Goal: Information Seeking & Learning: Learn about a topic

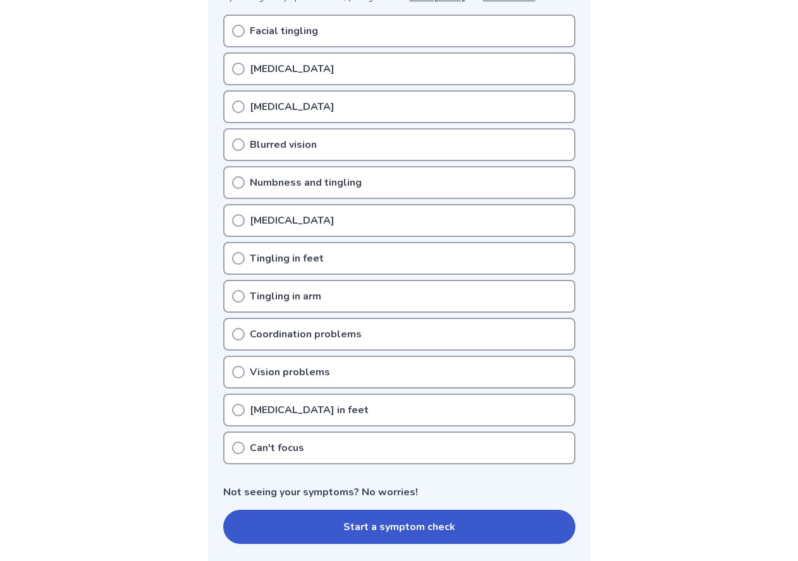
scroll to position [253, 0]
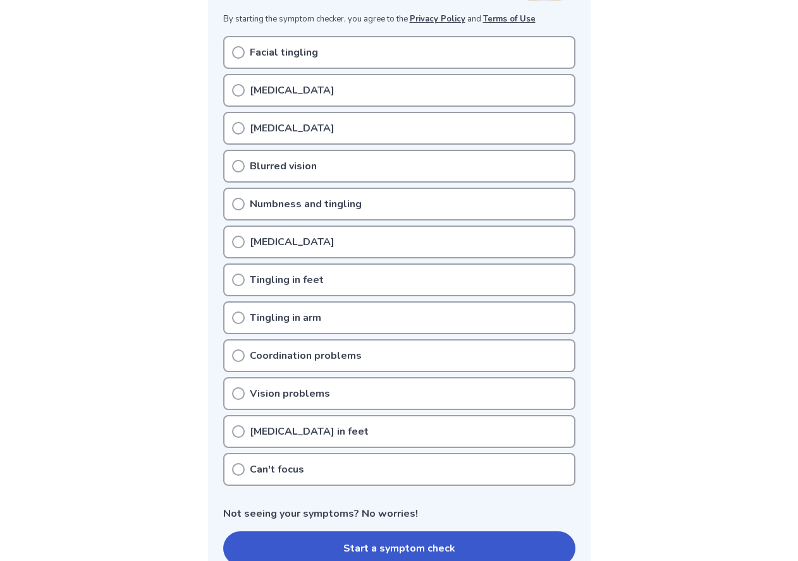
click at [237, 51] on icon at bounding box center [238, 52] width 13 height 13
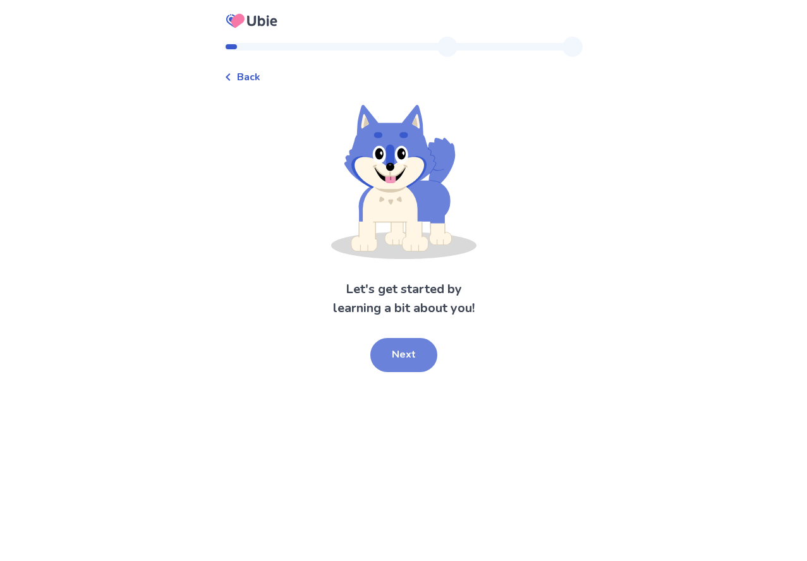
click at [419, 364] on button "Next" at bounding box center [403, 355] width 67 height 34
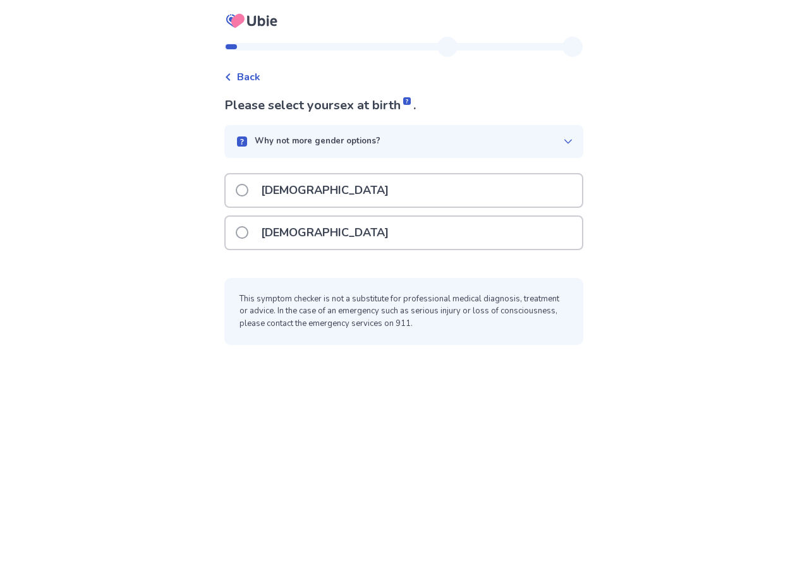
click at [269, 225] on p "[DEMOGRAPHIC_DATA]" at bounding box center [325, 233] width 143 height 32
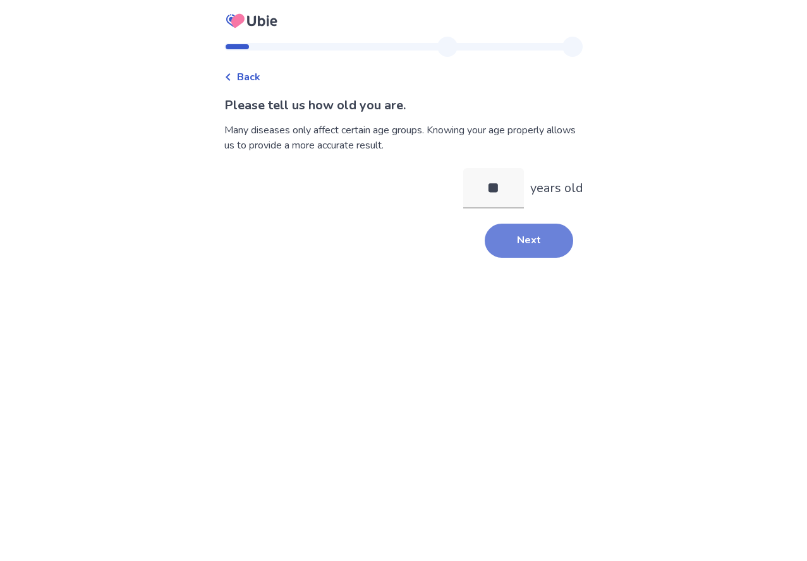
type input "**"
click at [539, 254] on button "Next" at bounding box center [529, 241] width 89 height 34
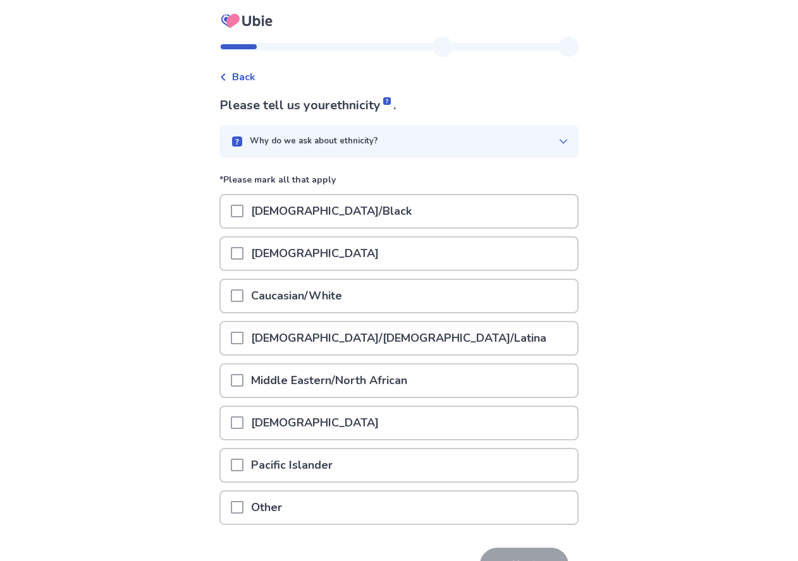
click at [242, 298] on span at bounding box center [237, 296] width 13 height 13
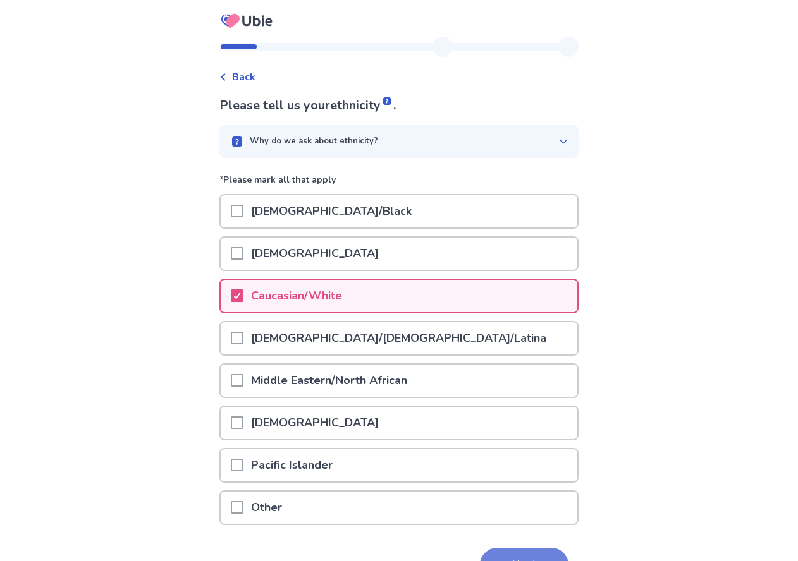
click at [494, 558] on button "Next" at bounding box center [524, 565] width 89 height 34
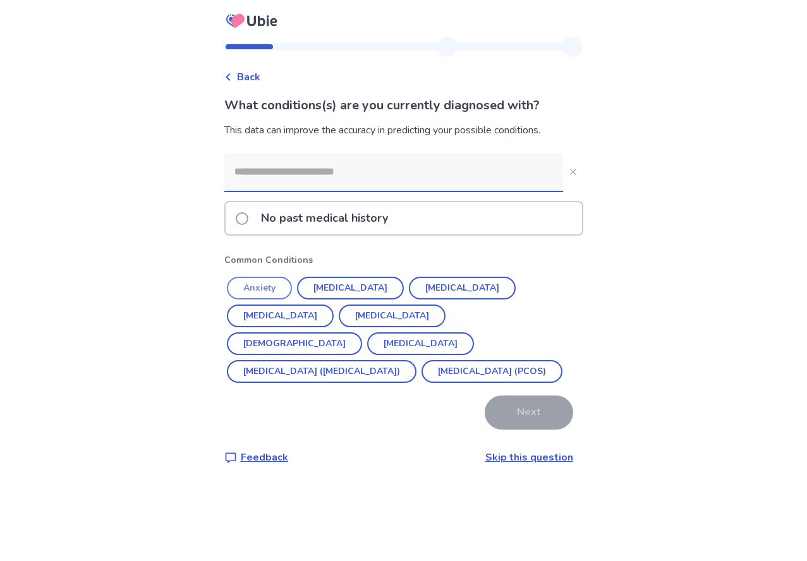
click at [281, 291] on button "Anxiety" at bounding box center [259, 288] width 65 height 23
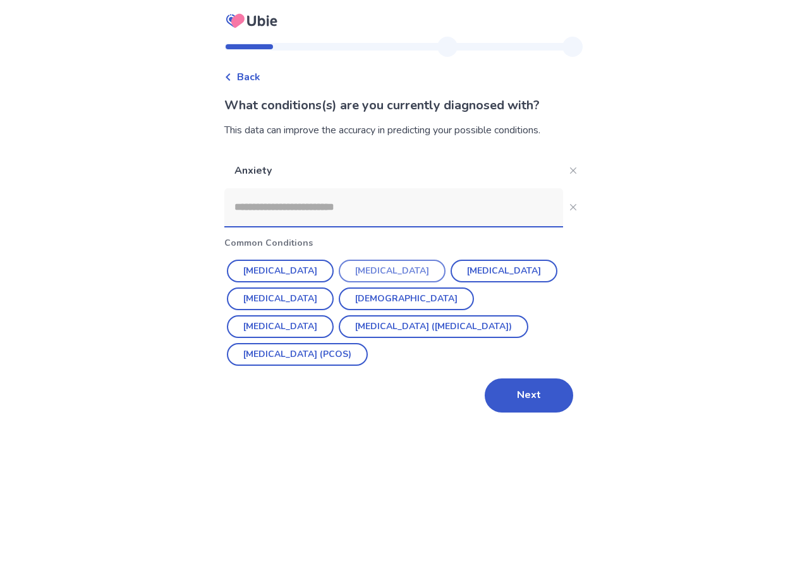
click at [348, 273] on button "[MEDICAL_DATA]" at bounding box center [392, 271] width 107 height 23
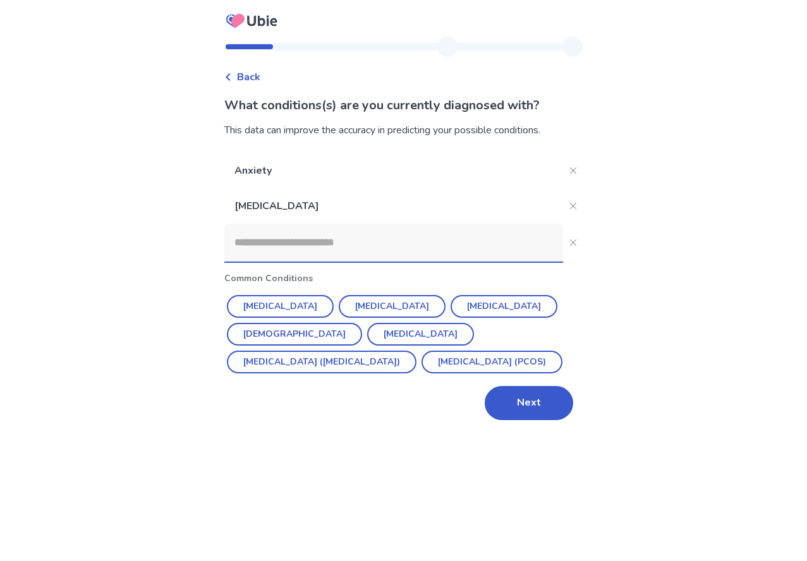
click at [300, 235] on input at bounding box center [393, 243] width 339 height 38
click at [405, 351] on button "[MEDICAL_DATA] ([MEDICAL_DATA])" at bounding box center [322, 362] width 190 height 23
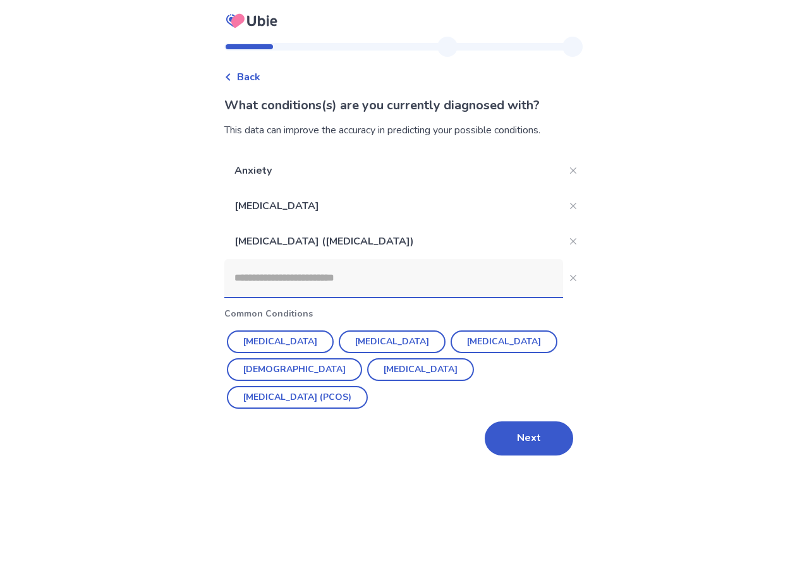
click at [300, 270] on input at bounding box center [393, 278] width 339 height 38
type input "*"
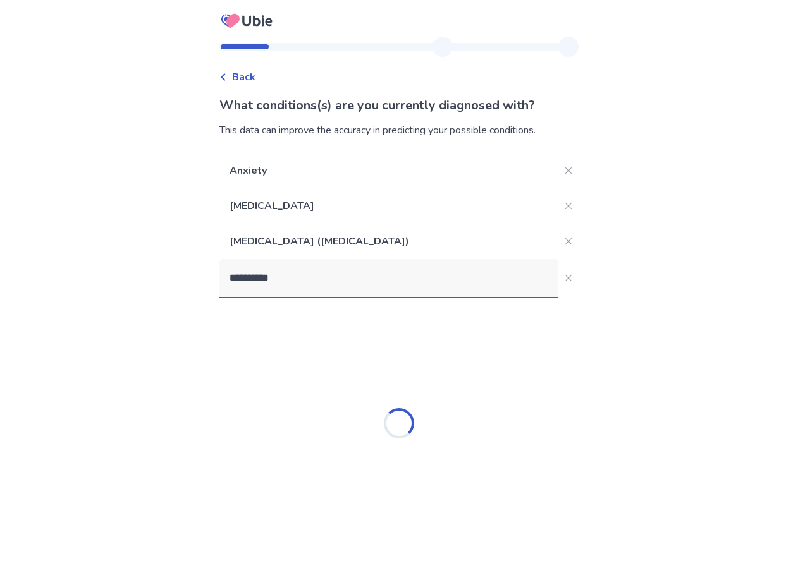
type input "**********"
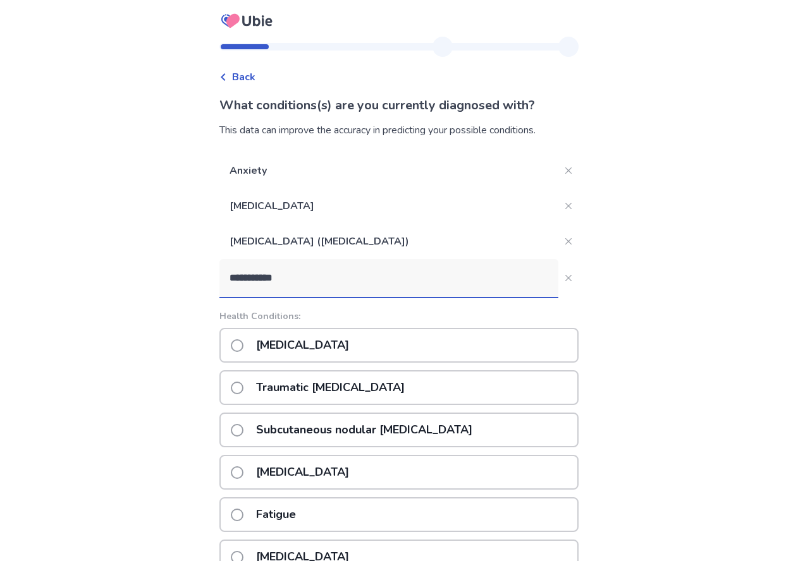
click at [274, 507] on p "Fatigue" at bounding box center [275, 515] width 55 height 32
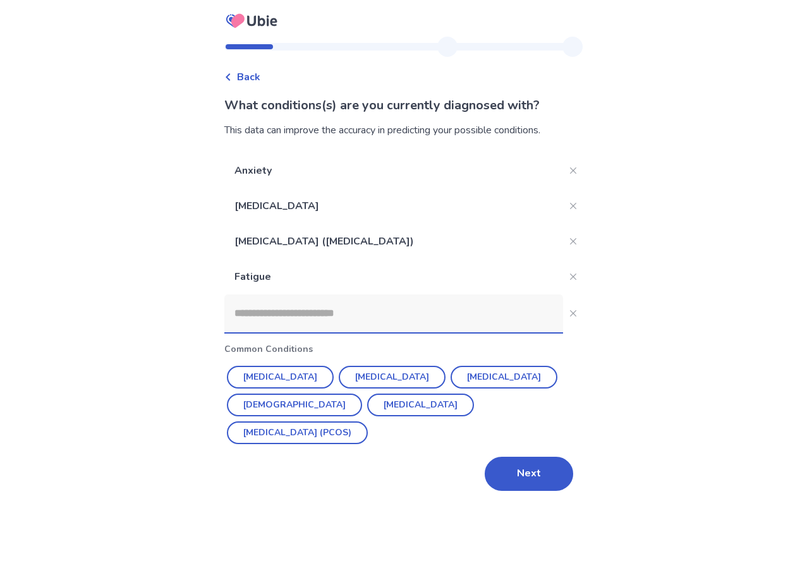
click at [269, 321] on input at bounding box center [393, 314] width 339 height 38
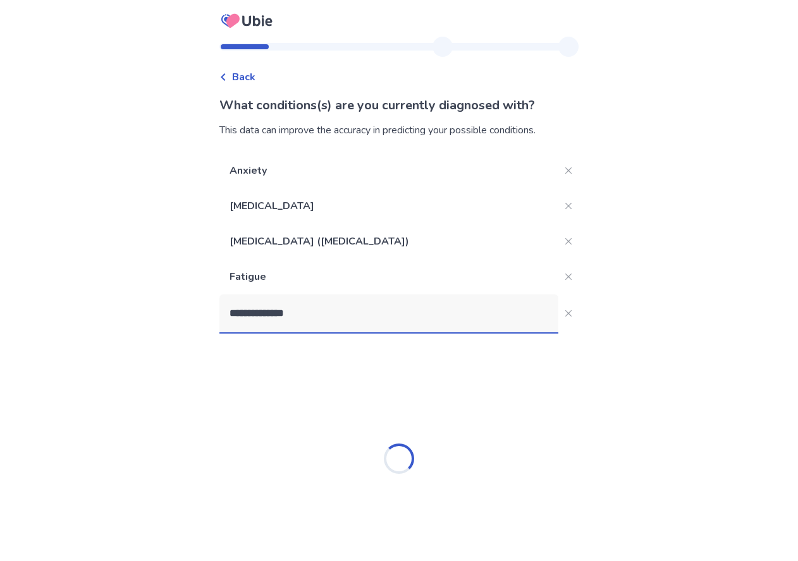
type input "**********"
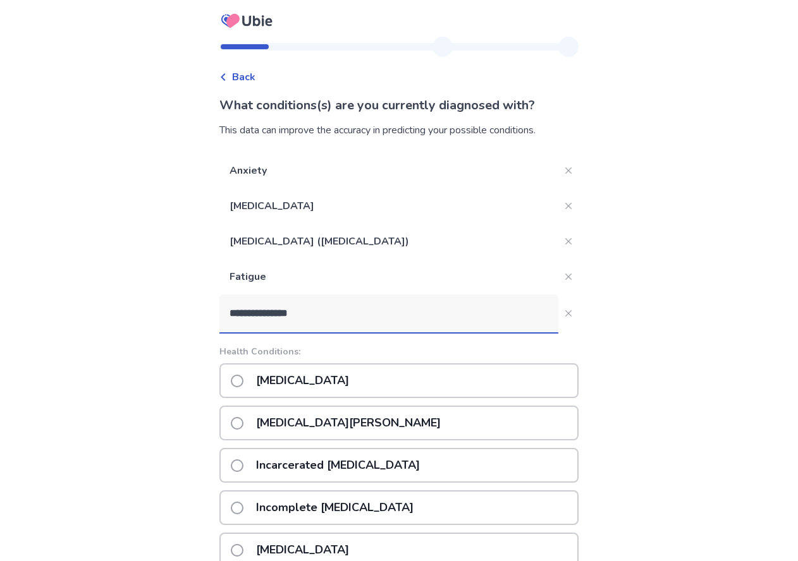
drag, startPoint x: 325, startPoint y: 324, endPoint x: 238, endPoint y: 316, distance: 87.6
click at [238, 316] on input "**********" at bounding box center [388, 314] width 339 height 38
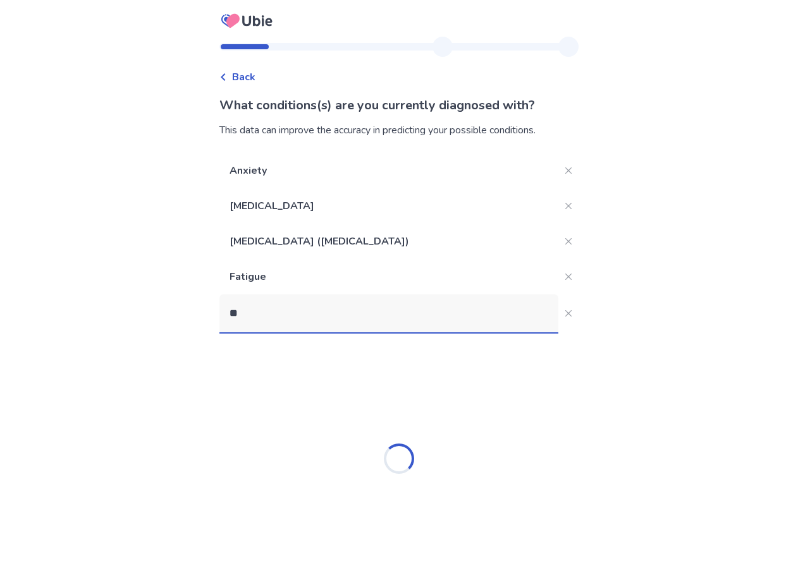
type input "*"
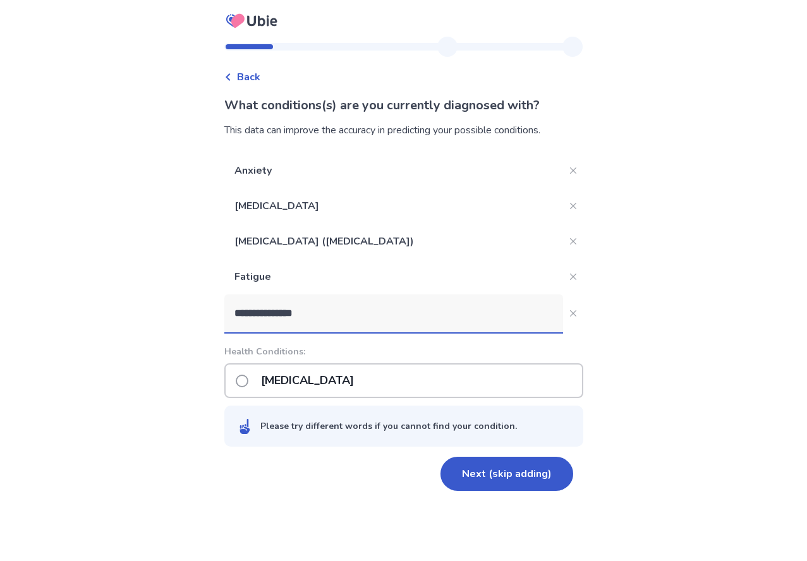
type input "**********"
click at [248, 382] on span at bounding box center [242, 381] width 13 height 13
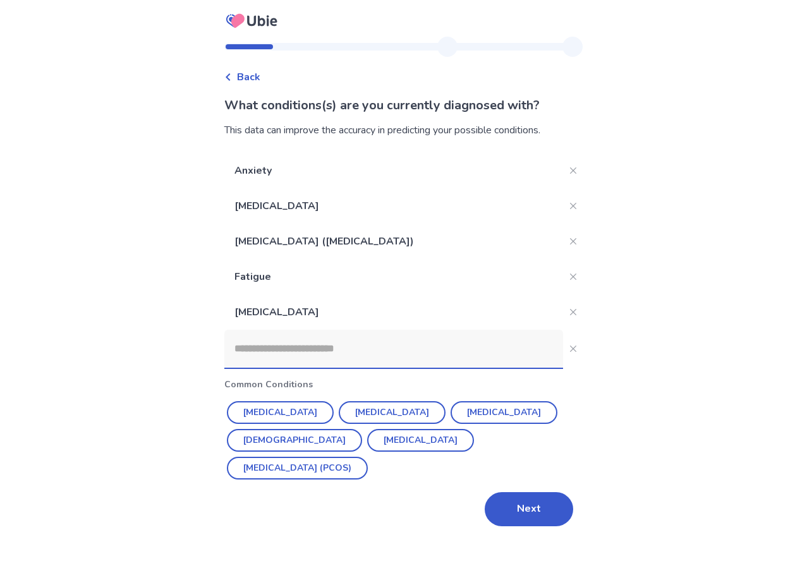
click at [278, 352] on input at bounding box center [393, 349] width 339 height 38
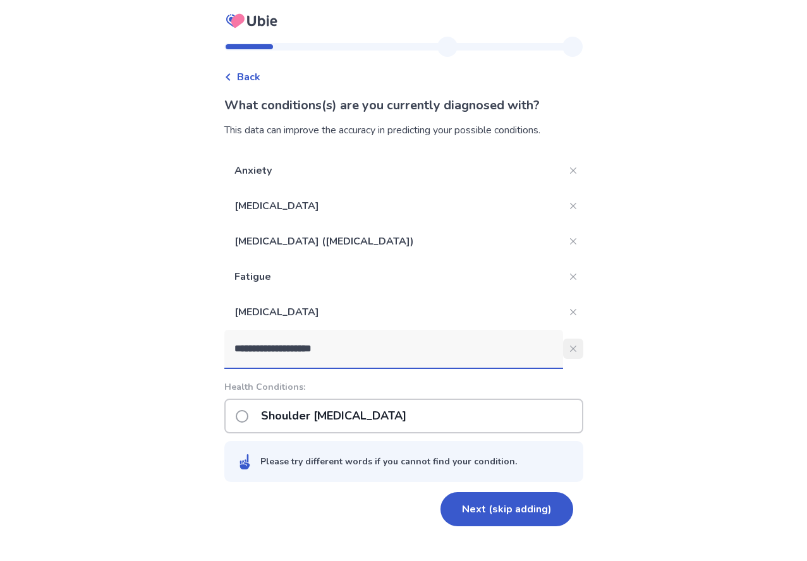
type input "**********"
click at [570, 348] on button "**********" at bounding box center [573, 349] width 20 height 20
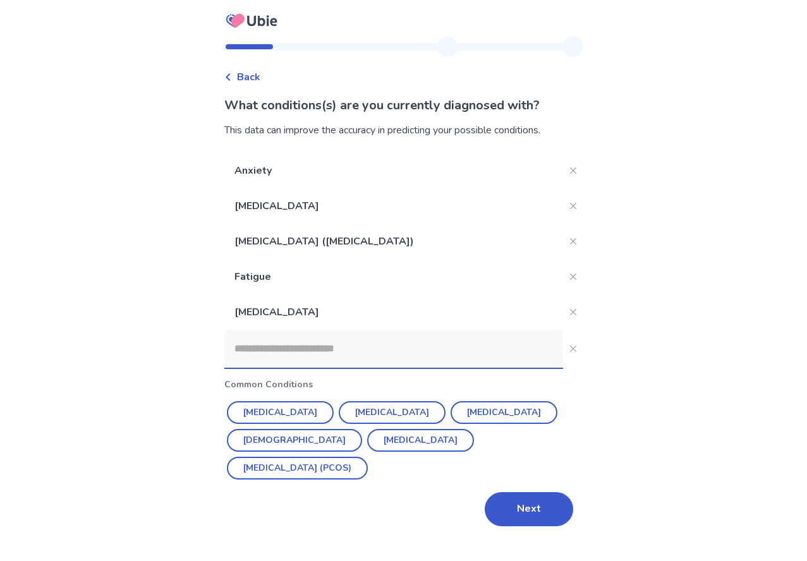
click at [373, 345] on input at bounding box center [393, 349] width 339 height 38
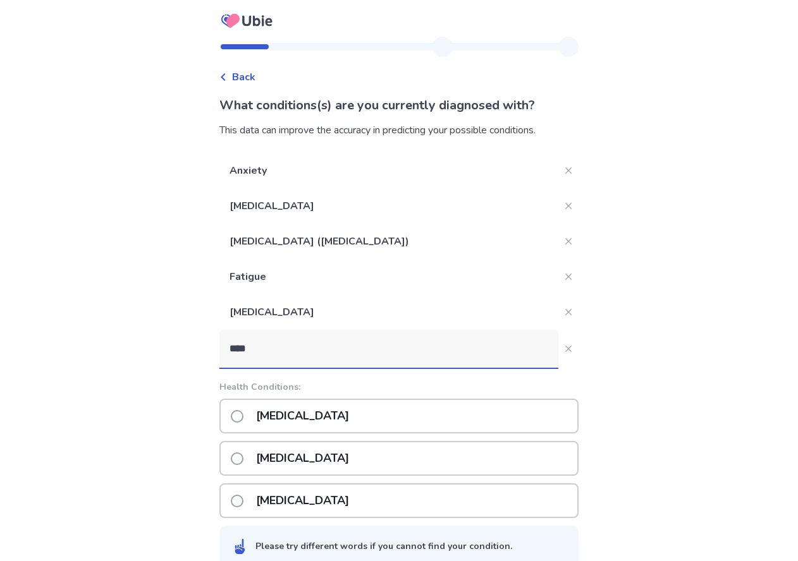
type input "****"
click at [243, 422] on span at bounding box center [237, 416] width 13 height 13
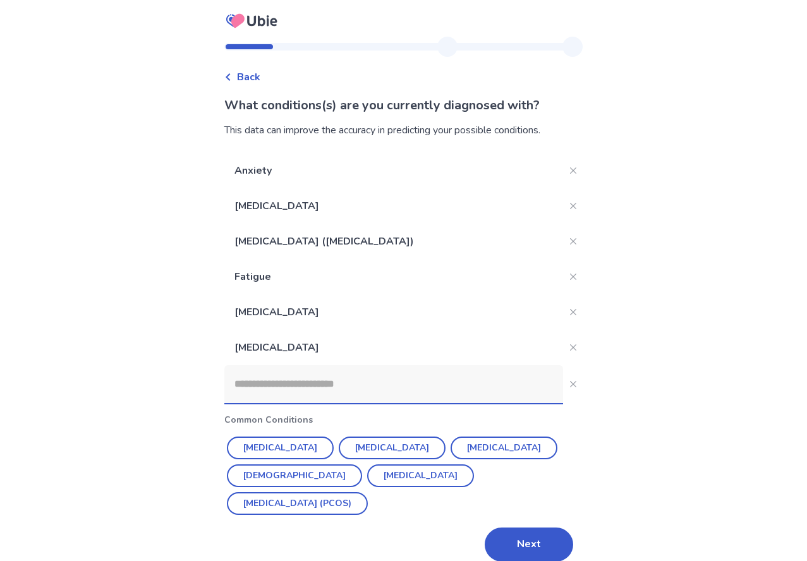
click at [266, 384] on input at bounding box center [393, 384] width 339 height 38
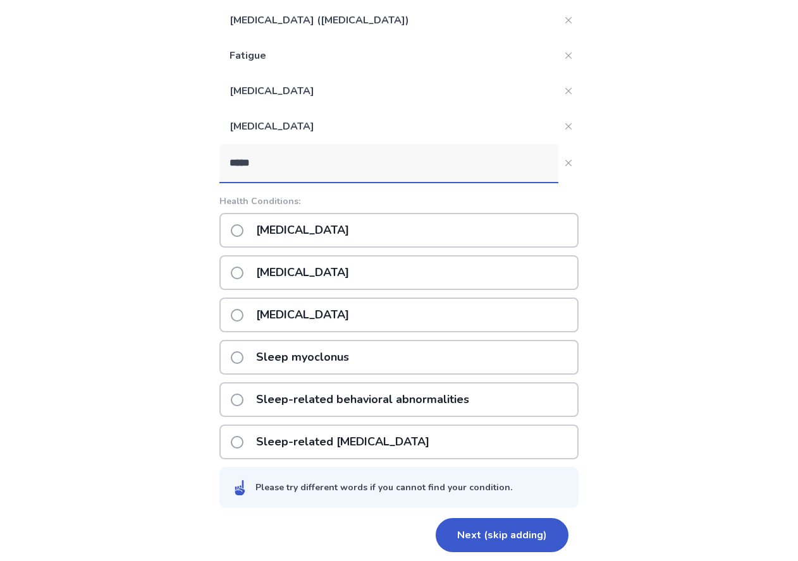
scroll to position [228, 0]
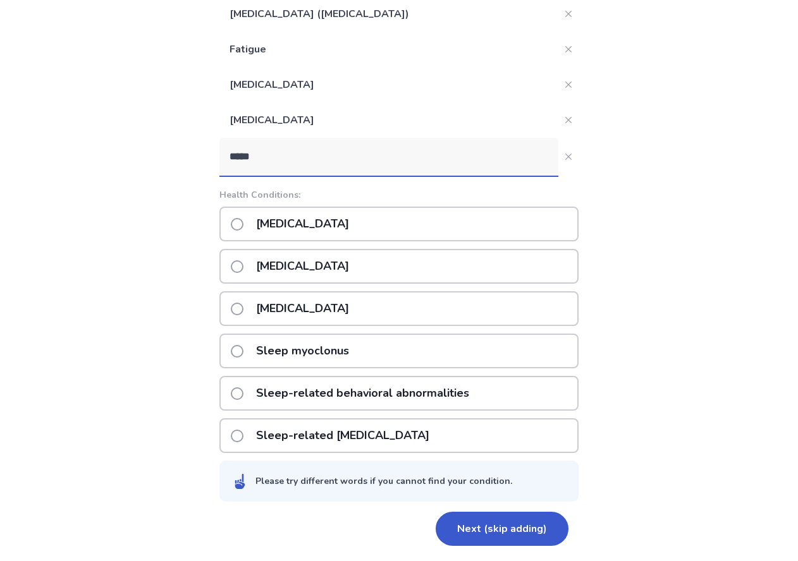
type input "*****"
click at [243, 304] on span at bounding box center [237, 309] width 13 height 13
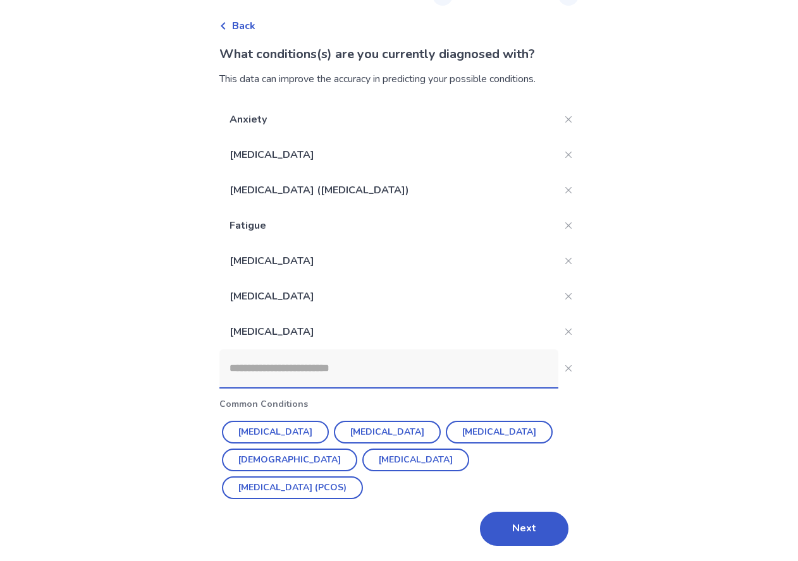
scroll to position [23, 0]
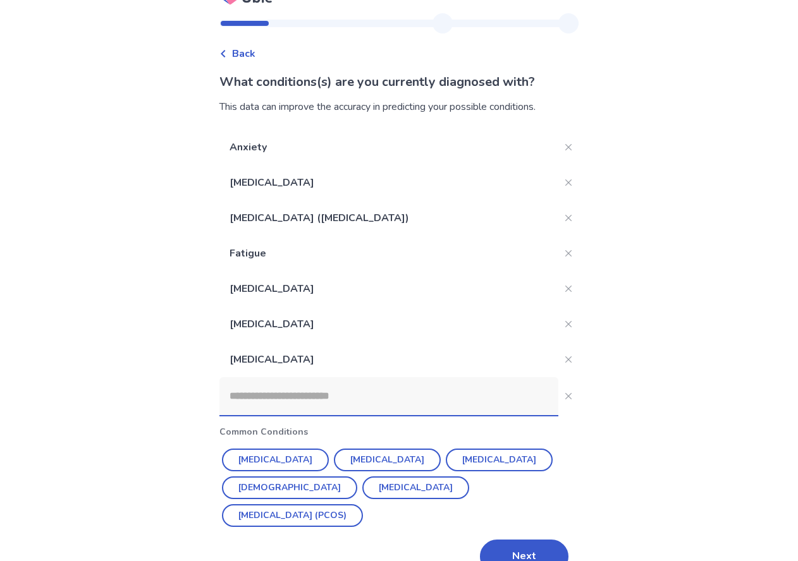
click at [289, 393] on input at bounding box center [388, 396] width 339 height 38
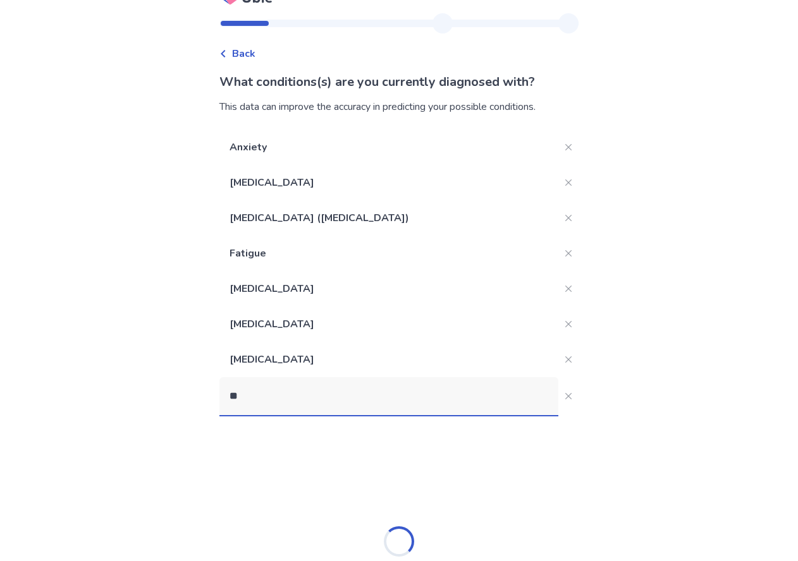
type input "*"
type input "*********"
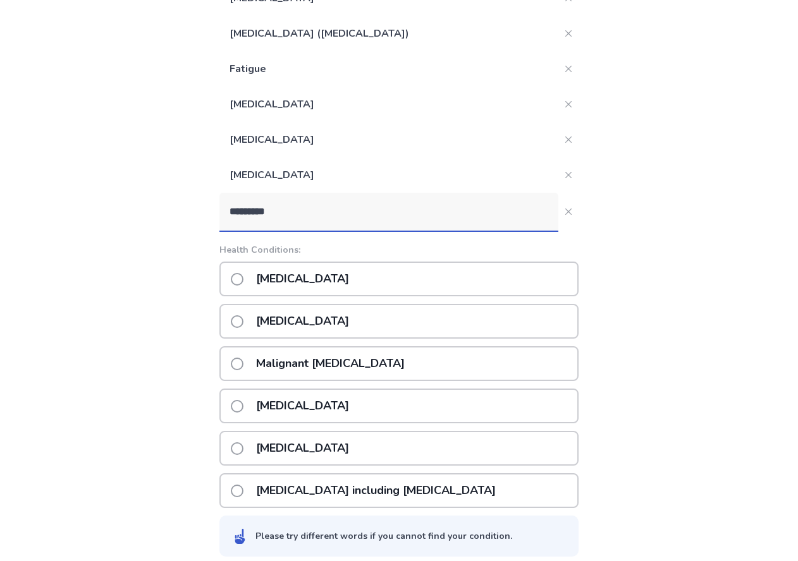
scroll to position [213, 0]
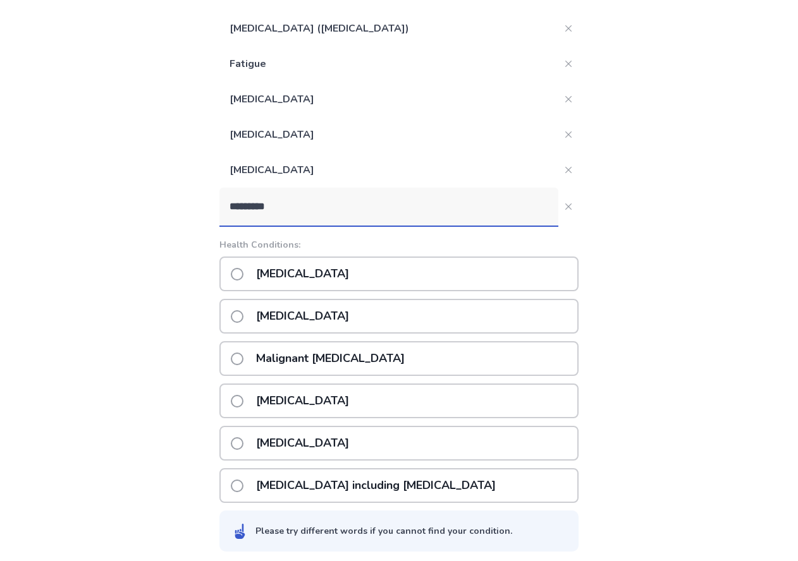
drag, startPoint x: 250, startPoint y: 207, endPoint x: 231, endPoint y: 207, distance: 18.3
click at [231, 207] on input "*********" at bounding box center [388, 207] width 339 height 38
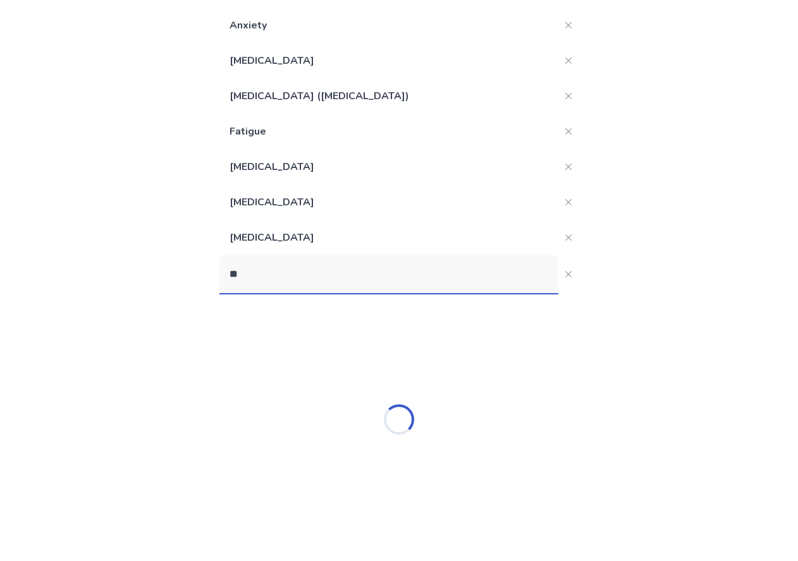
type input "*"
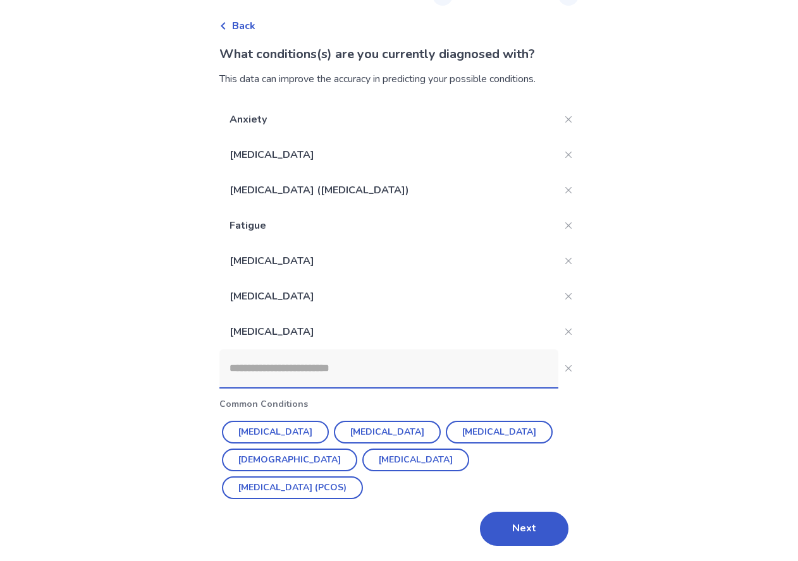
scroll to position [23, 0]
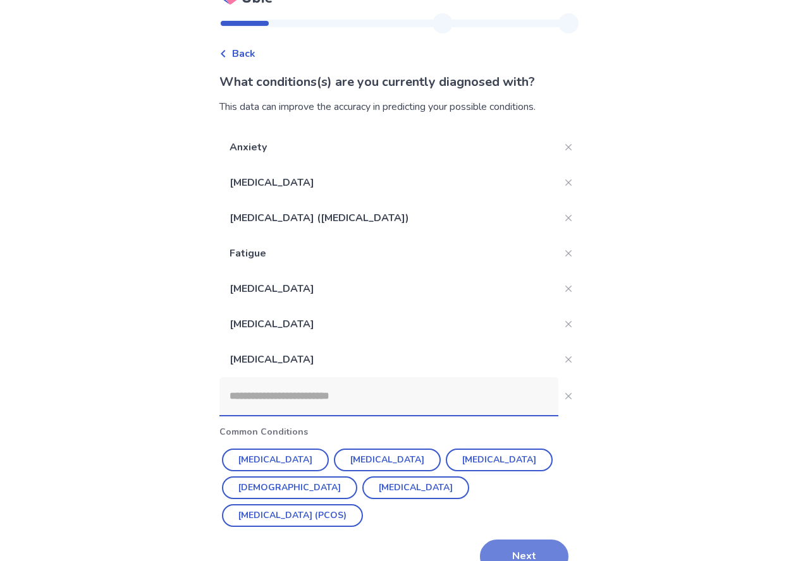
click at [538, 540] on button "Next" at bounding box center [524, 557] width 89 height 34
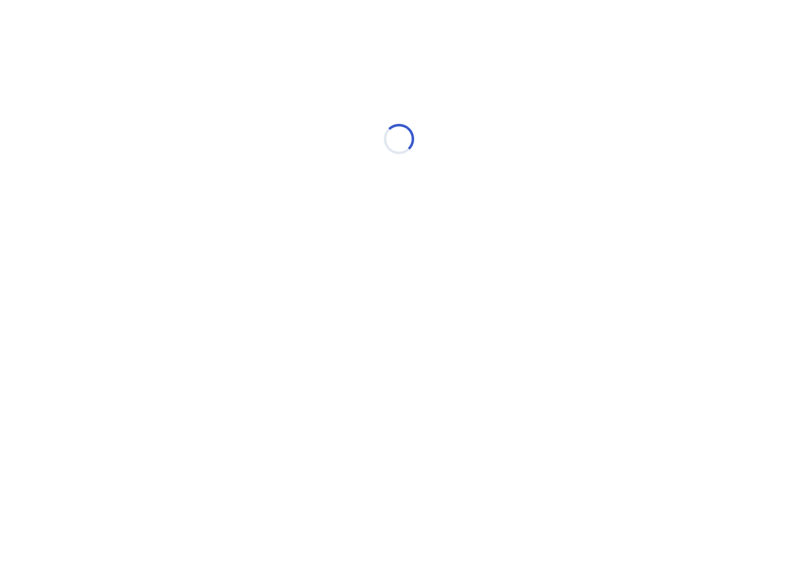
scroll to position [0, 0]
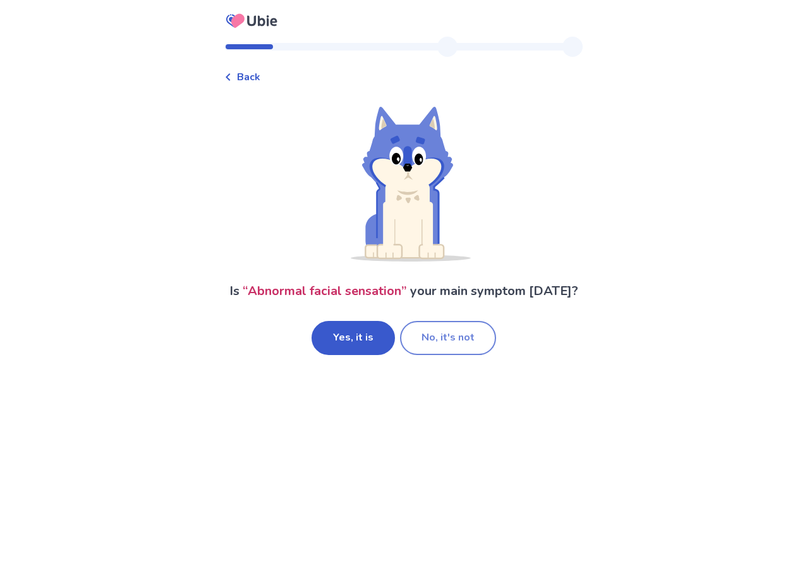
click at [446, 339] on button "No, it's not" at bounding box center [448, 338] width 96 height 34
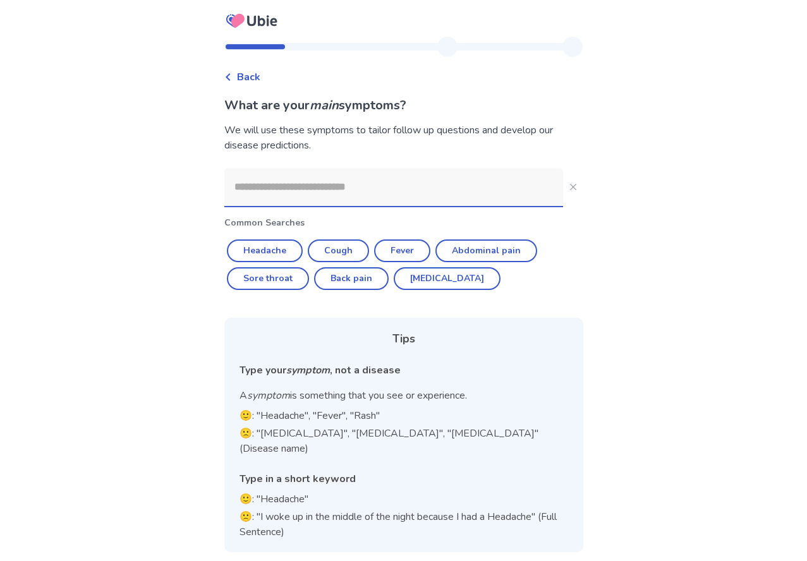
click at [317, 193] on input at bounding box center [393, 187] width 339 height 38
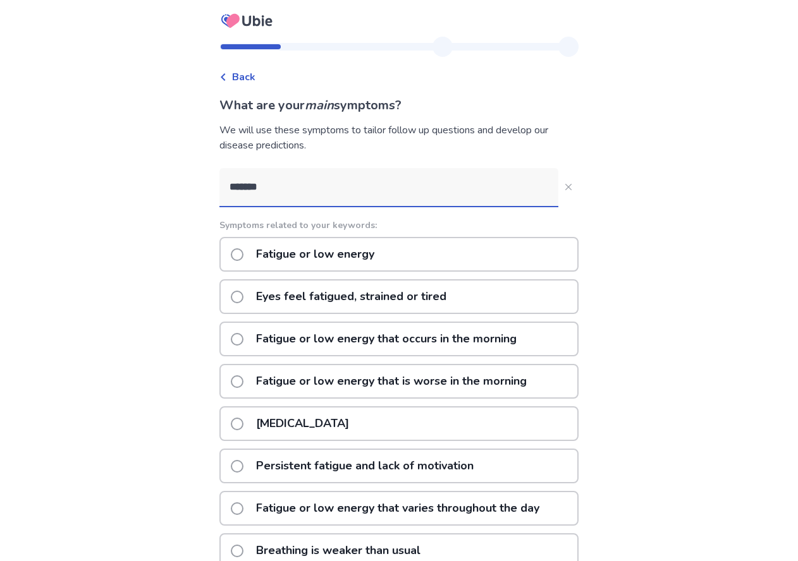
type input "*******"
click at [243, 259] on span at bounding box center [237, 254] width 13 height 13
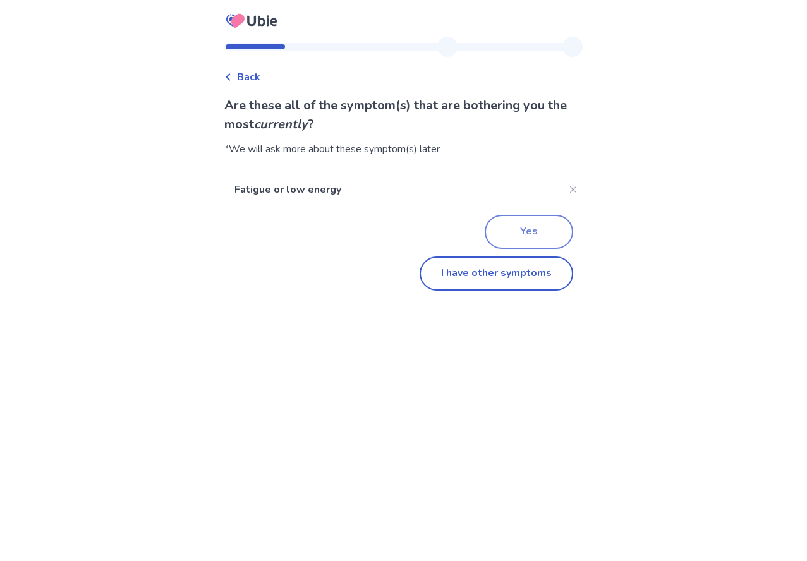
click at [510, 236] on button "Yes" at bounding box center [529, 232] width 89 height 34
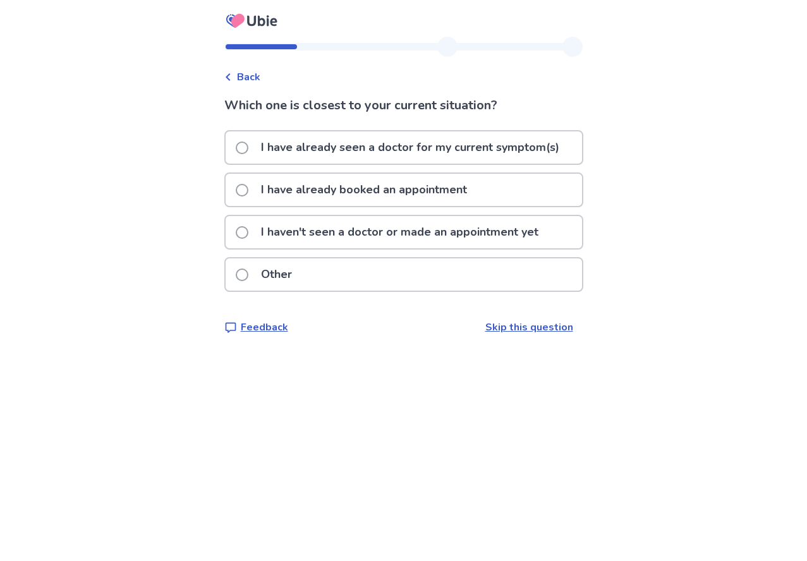
click at [390, 149] on p "I have already seen a doctor for my current symptom(s)" at bounding box center [411, 148] width 314 height 32
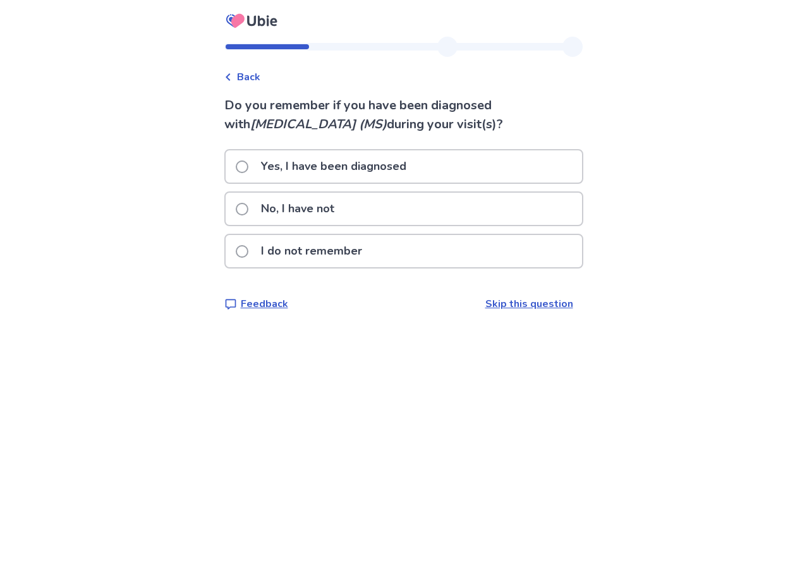
click at [332, 209] on p "No, I have not" at bounding box center [298, 209] width 89 height 32
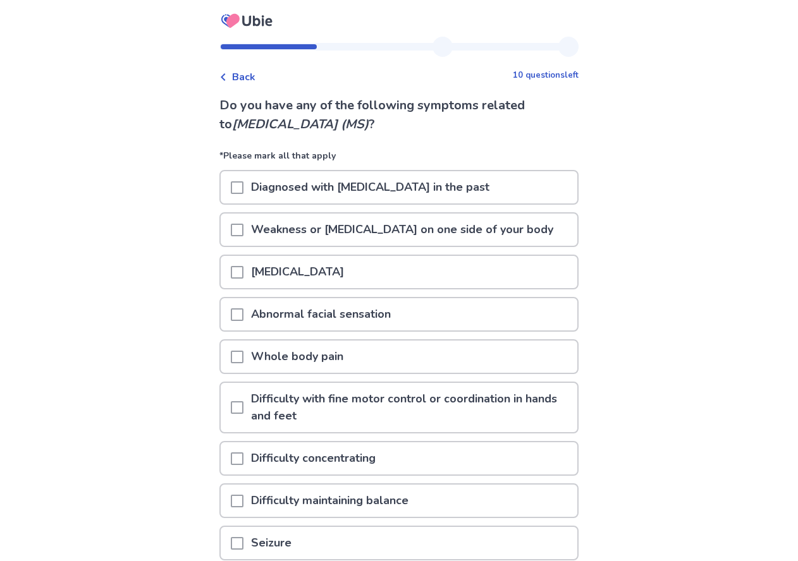
scroll to position [63, 0]
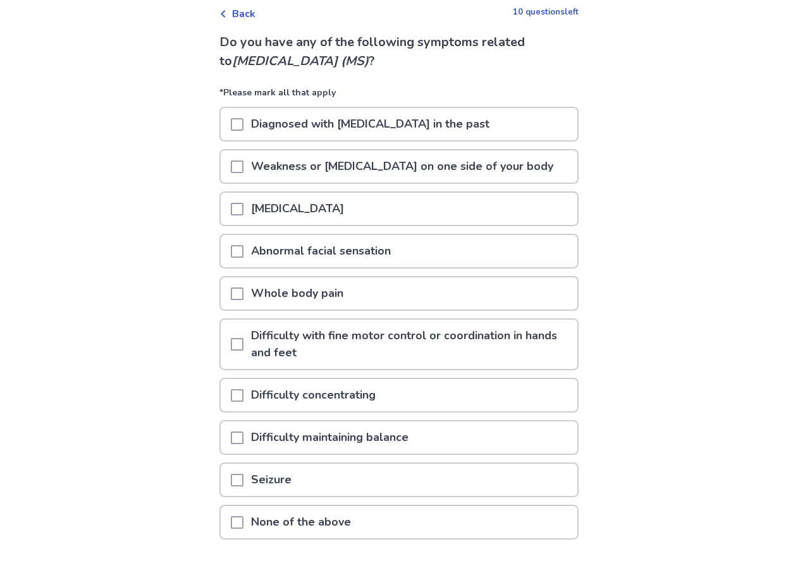
click at [243, 207] on span at bounding box center [237, 209] width 13 height 13
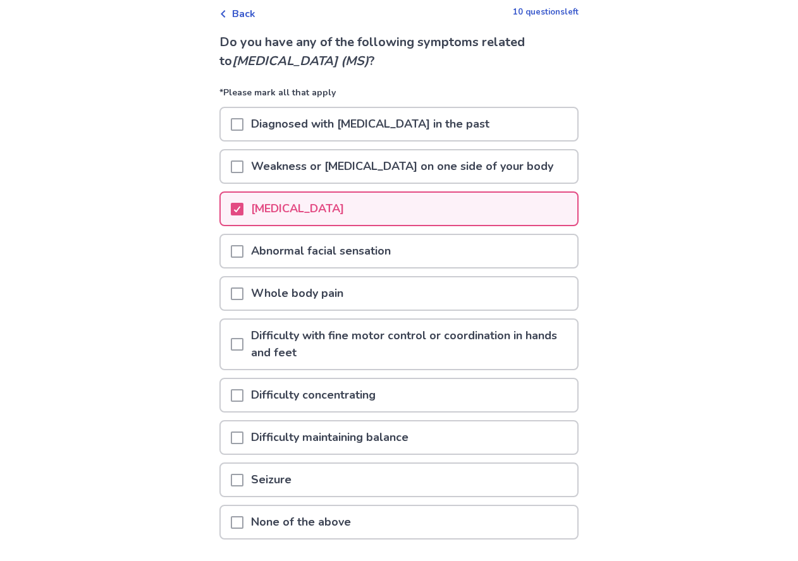
scroll to position [126, 0]
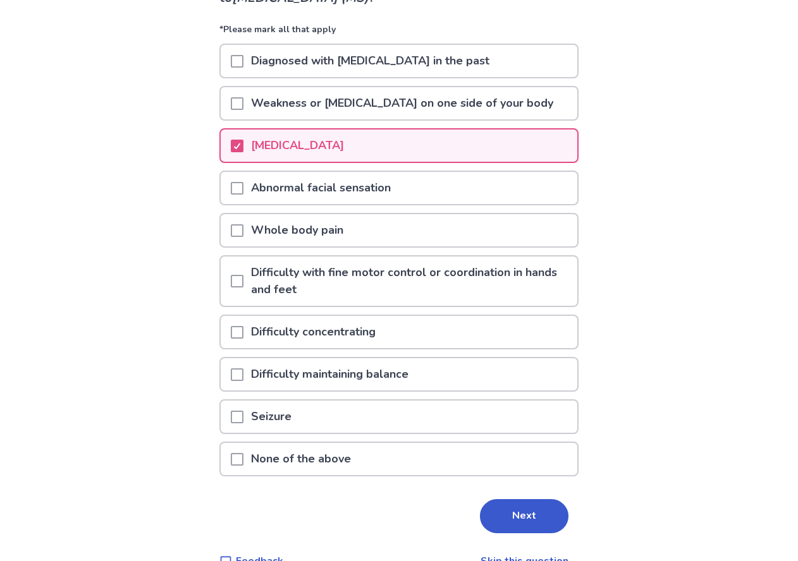
click at [243, 189] on span at bounding box center [237, 188] width 13 height 13
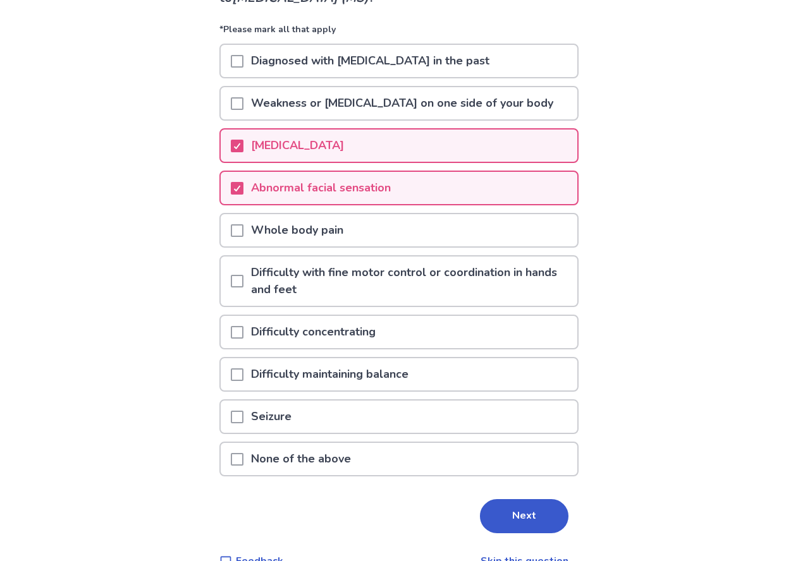
click at [241, 231] on span at bounding box center [237, 230] width 13 height 13
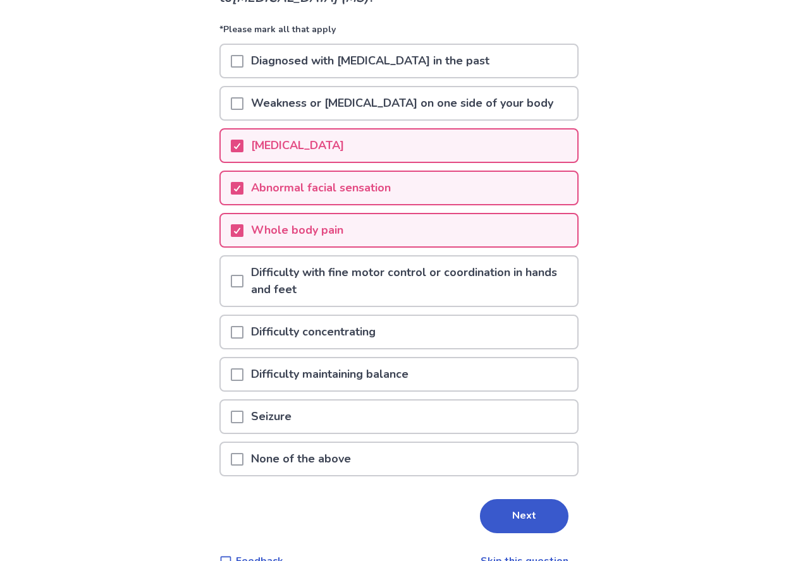
click at [242, 282] on span at bounding box center [237, 281] width 13 height 13
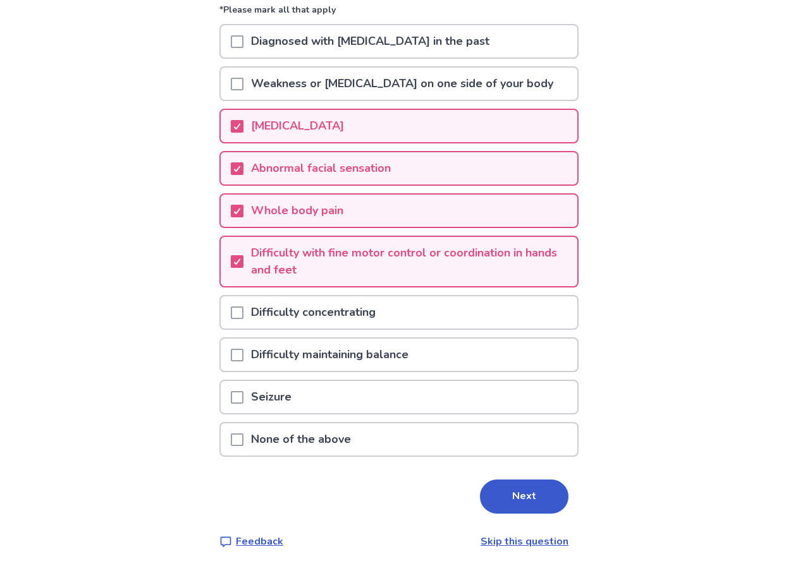
scroll to position [154, 0]
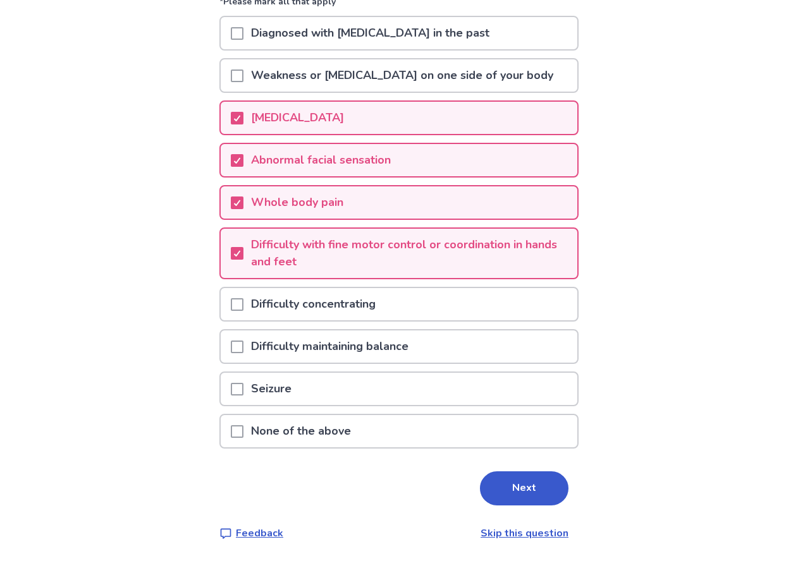
click at [243, 304] on span at bounding box center [237, 304] width 13 height 13
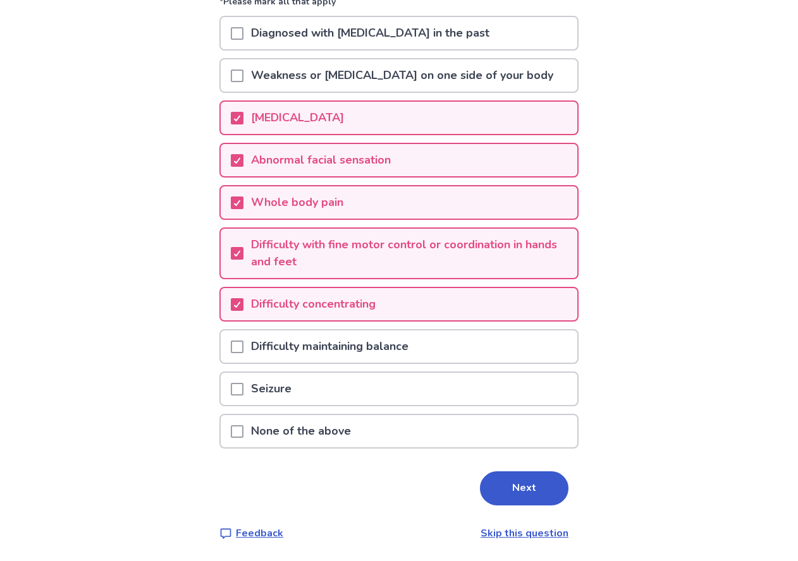
click at [243, 348] on span at bounding box center [237, 347] width 13 height 13
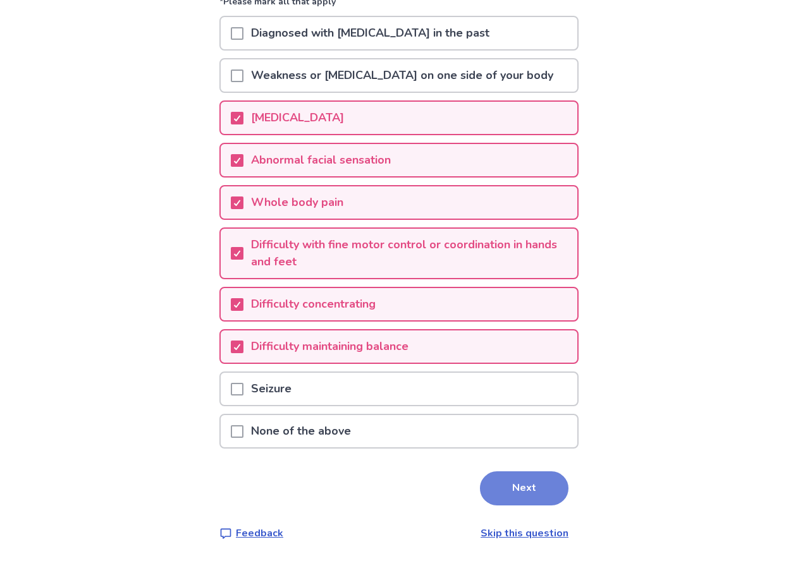
click at [509, 477] on button "Next" at bounding box center [524, 489] width 89 height 34
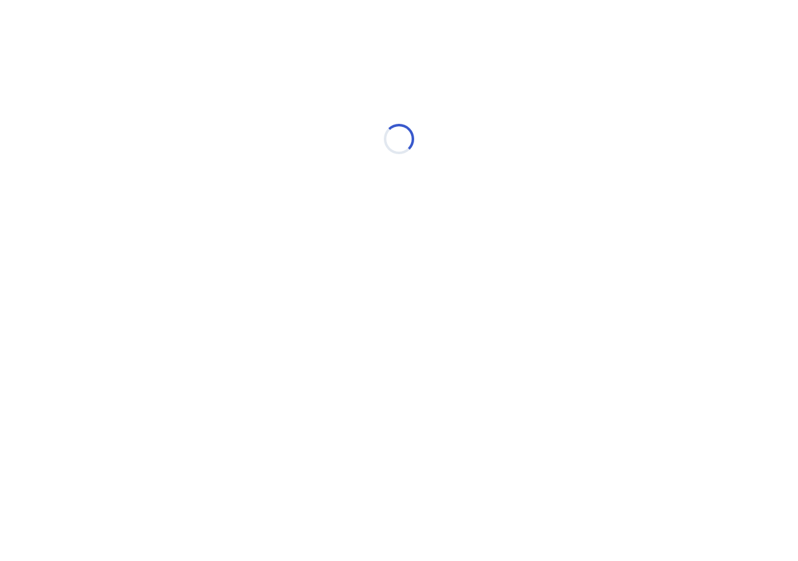
scroll to position [0, 0]
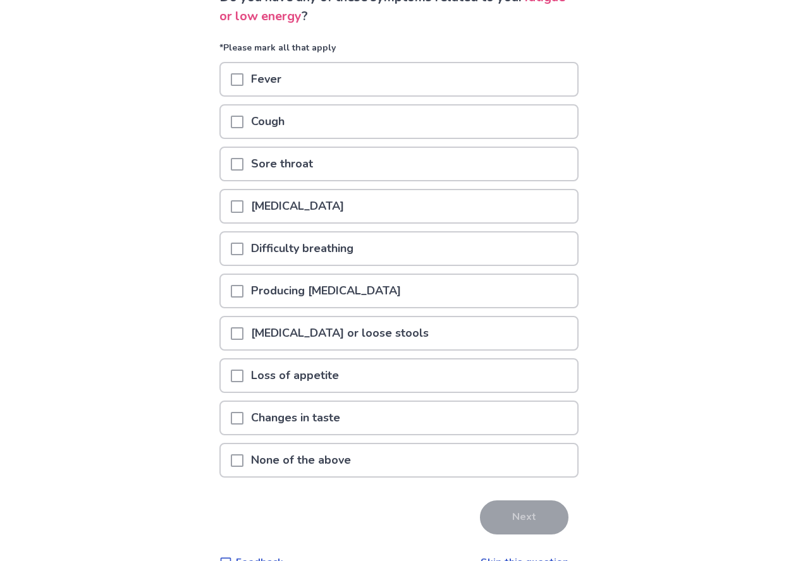
scroll to position [126, 0]
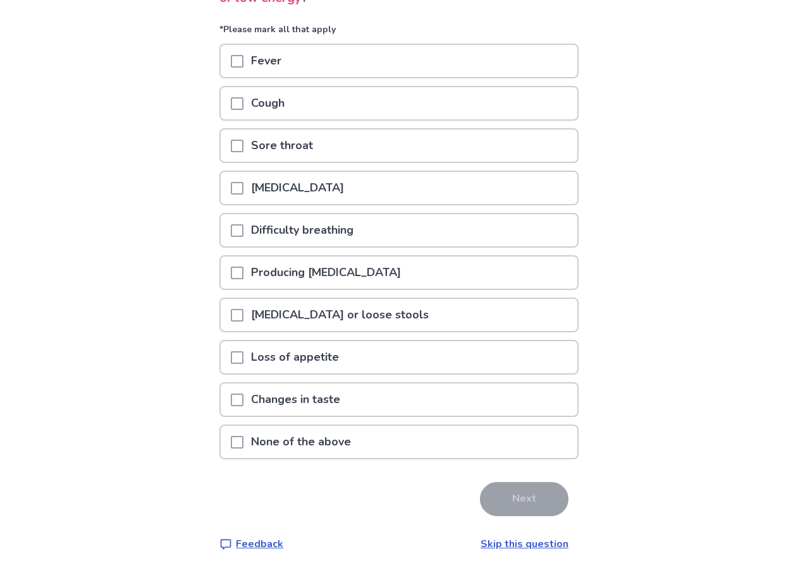
click at [243, 317] on span at bounding box center [237, 315] width 13 height 13
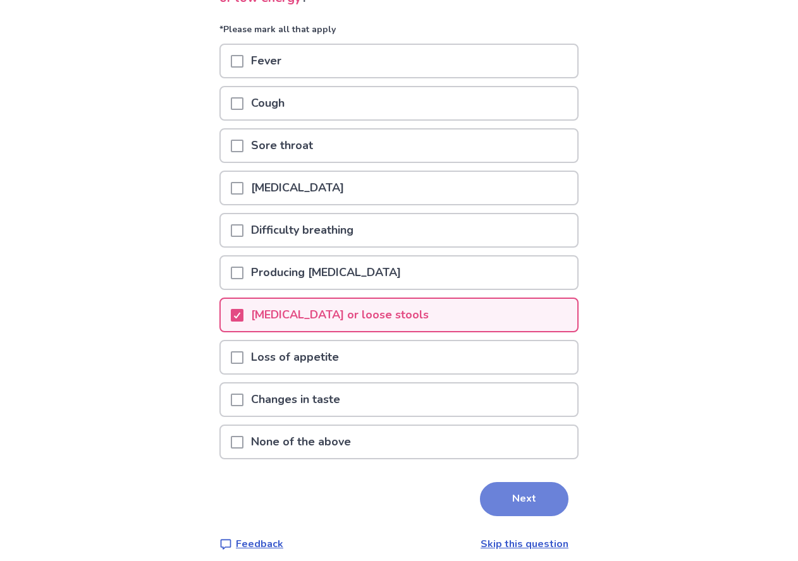
click at [520, 499] on button "Next" at bounding box center [524, 499] width 89 height 34
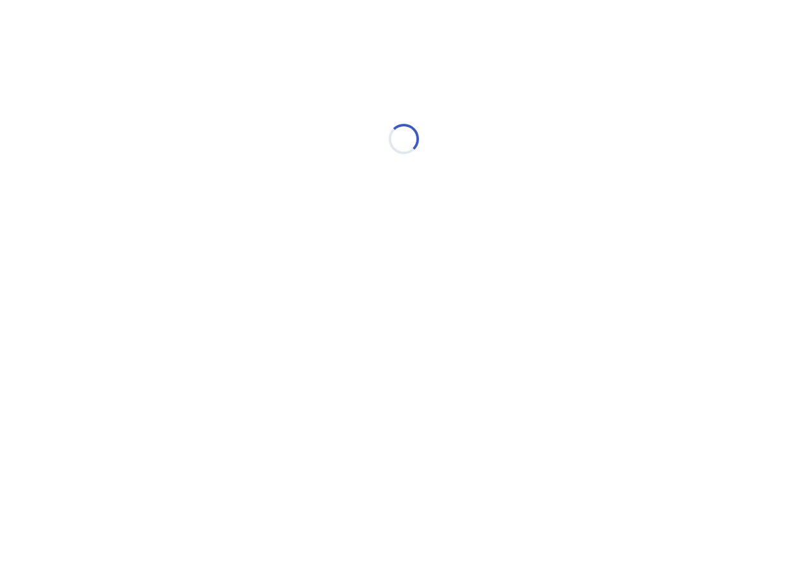
select select "*"
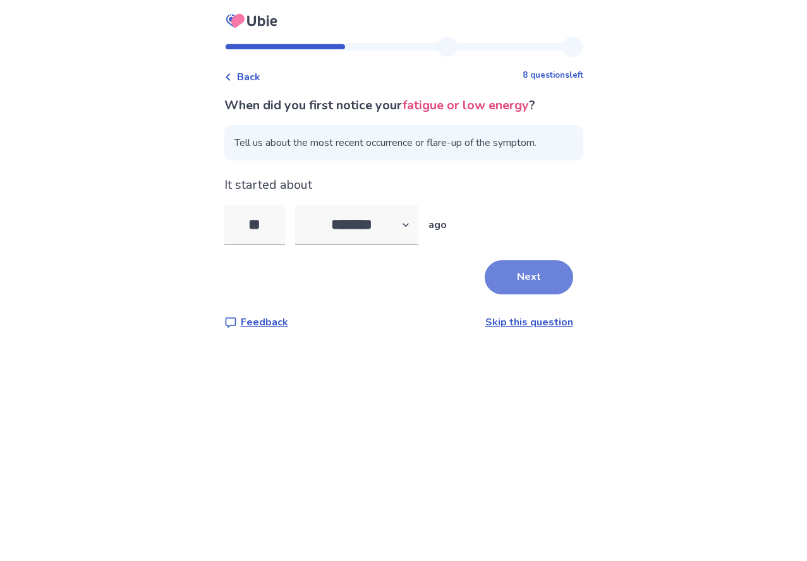
type input "**"
click at [515, 263] on button "Next" at bounding box center [529, 277] width 89 height 34
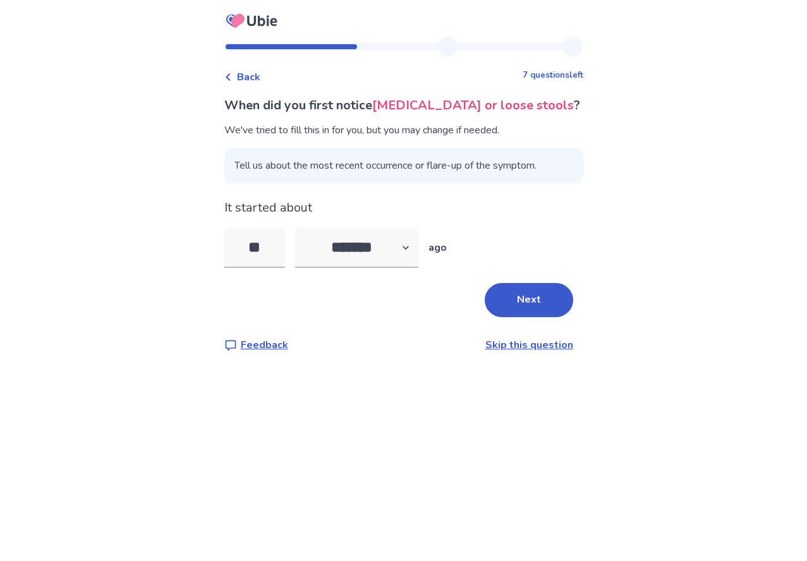
drag, startPoint x: 278, startPoint y: 243, endPoint x: 223, endPoint y: 246, distance: 55.7
click at [228, 245] on div "Back 7 questions left When did you first notice [MEDICAL_DATA] or loose stools …" at bounding box center [403, 205] width 379 height 336
click at [395, 235] on select "******* ****** ******* ******** *******" at bounding box center [356, 248] width 123 height 40
select select "*"
click at [302, 228] on select "******* ****** ******* ******** *******" at bounding box center [356, 248] width 123 height 40
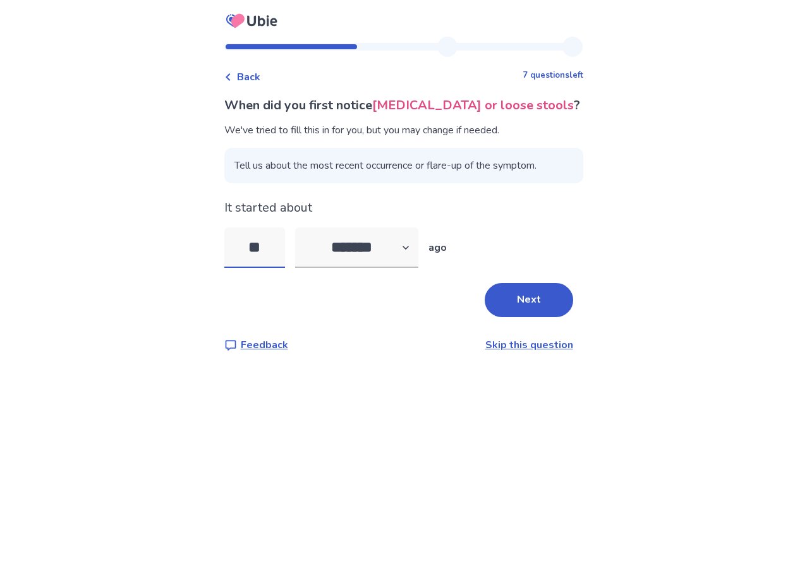
click at [276, 252] on input "**" at bounding box center [254, 248] width 61 height 40
type input "*"
click at [522, 307] on button "Next" at bounding box center [529, 300] width 89 height 34
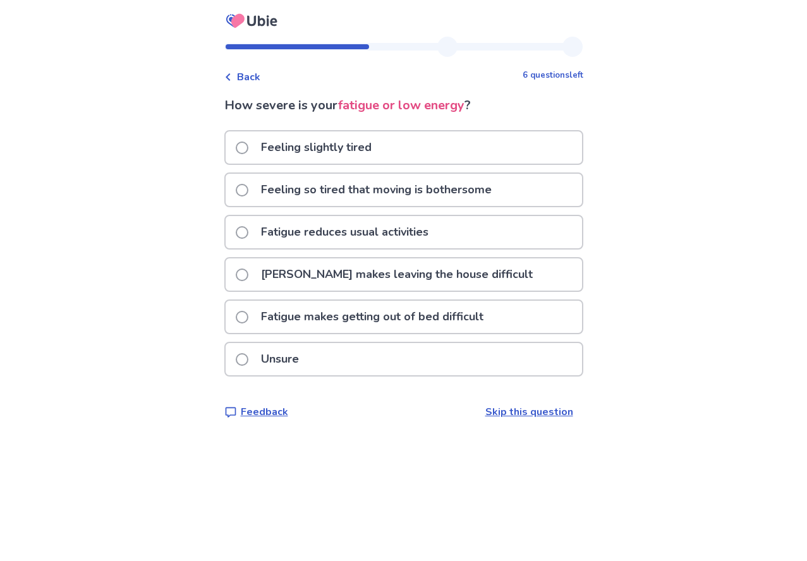
click at [276, 275] on p "[PERSON_NAME] makes leaving the house difficult" at bounding box center [397, 275] width 287 height 32
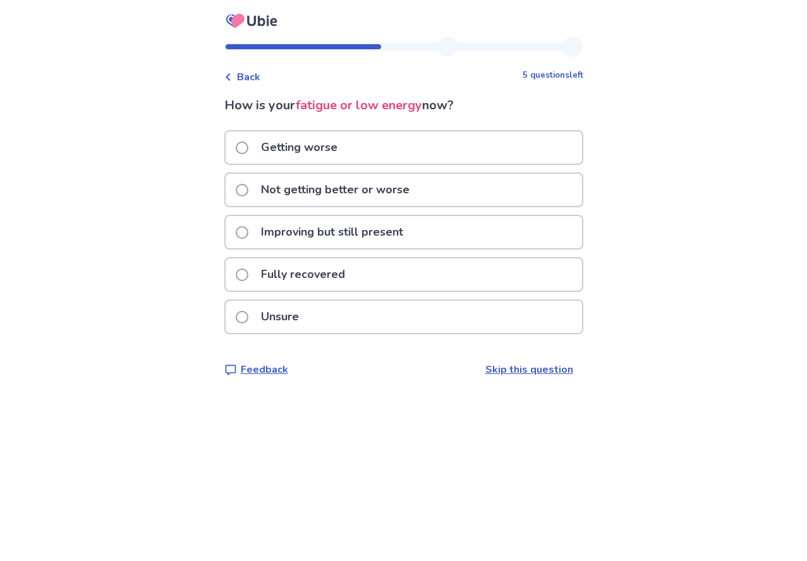
click at [302, 144] on p "Getting worse" at bounding box center [300, 148] width 92 height 32
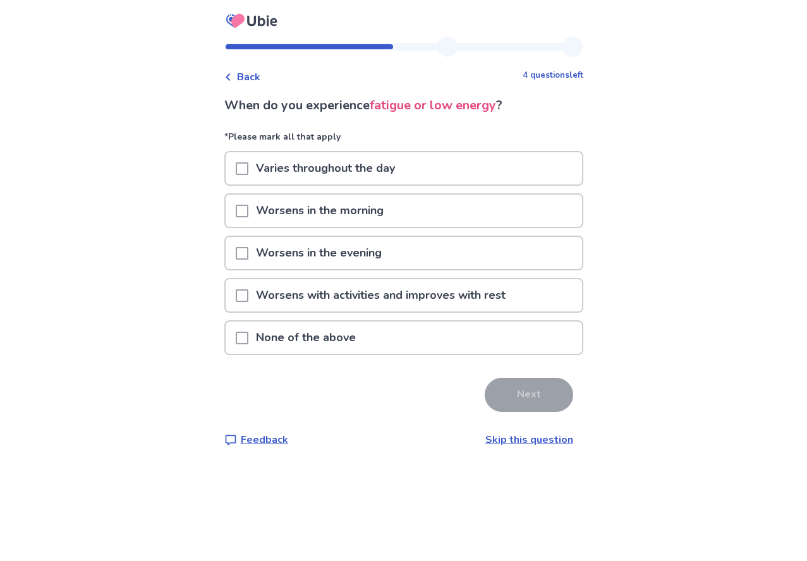
click at [248, 167] on span at bounding box center [242, 168] width 13 height 13
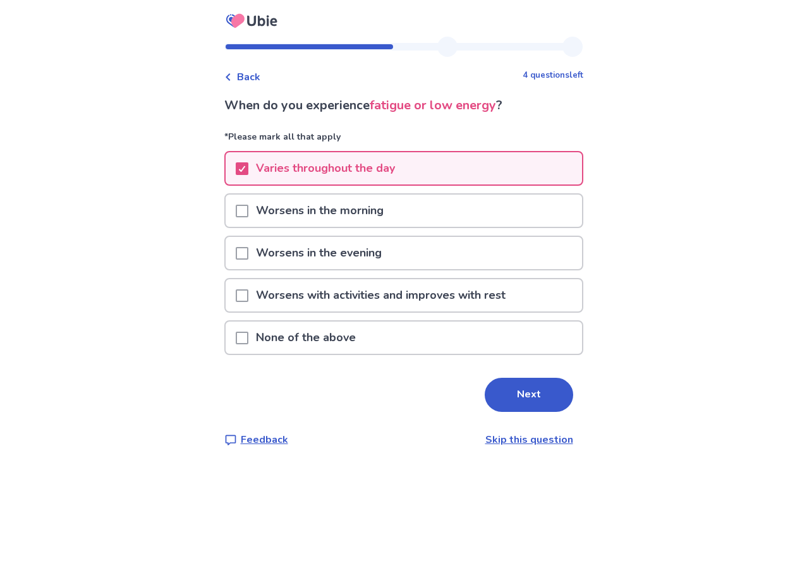
click at [248, 214] on span at bounding box center [242, 211] width 13 height 13
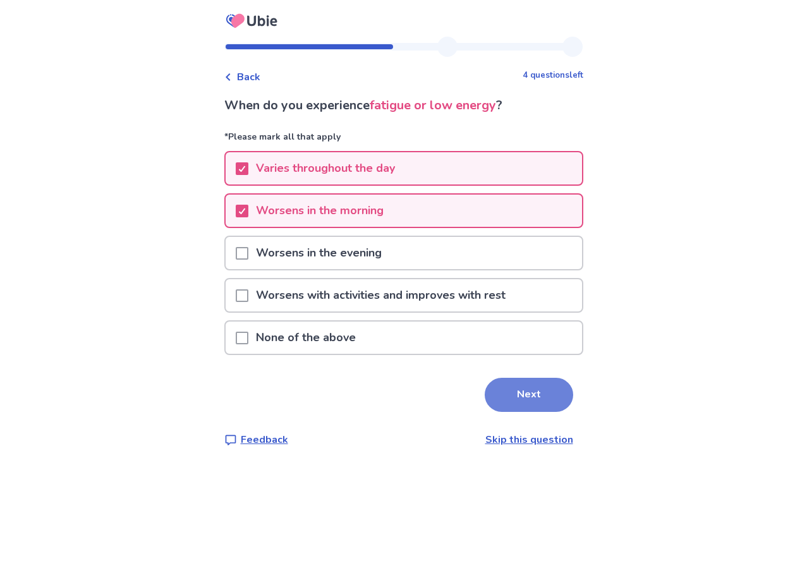
click at [535, 405] on button "Next" at bounding box center [529, 395] width 89 height 34
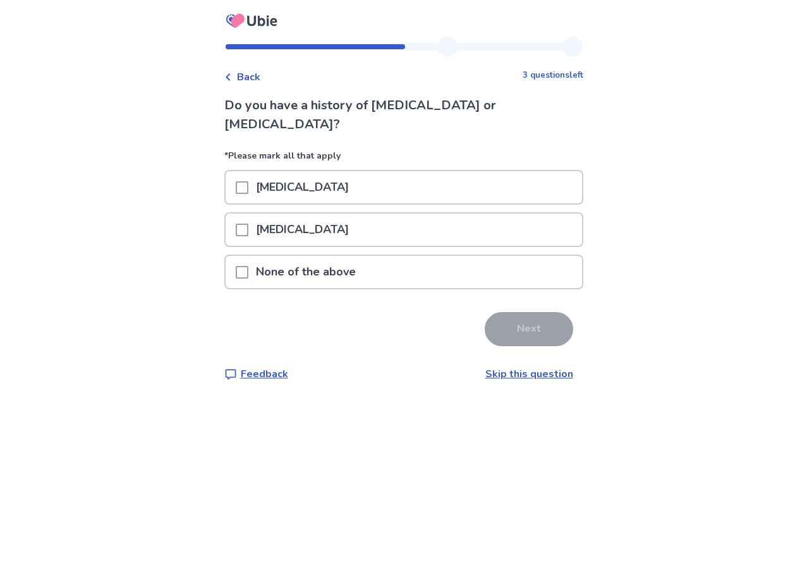
click at [247, 266] on span at bounding box center [242, 272] width 13 height 13
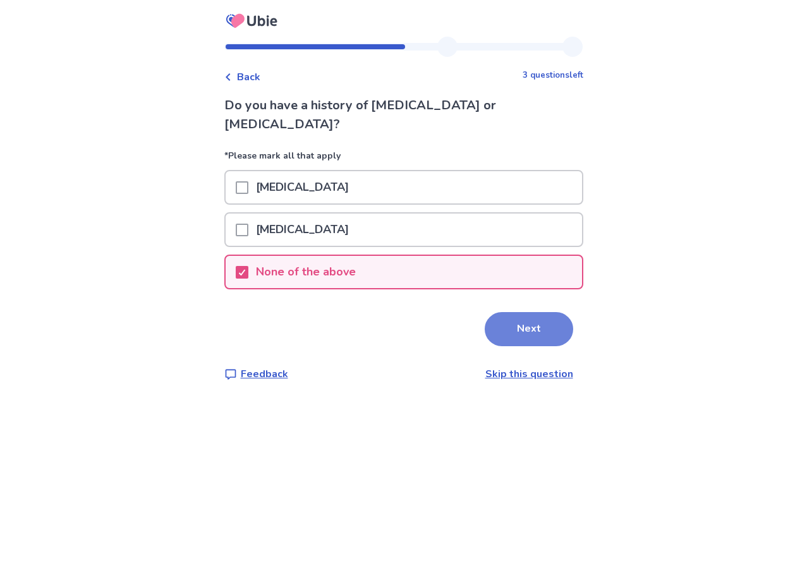
click at [532, 312] on button "Next" at bounding box center [529, 329] width 89 height 34
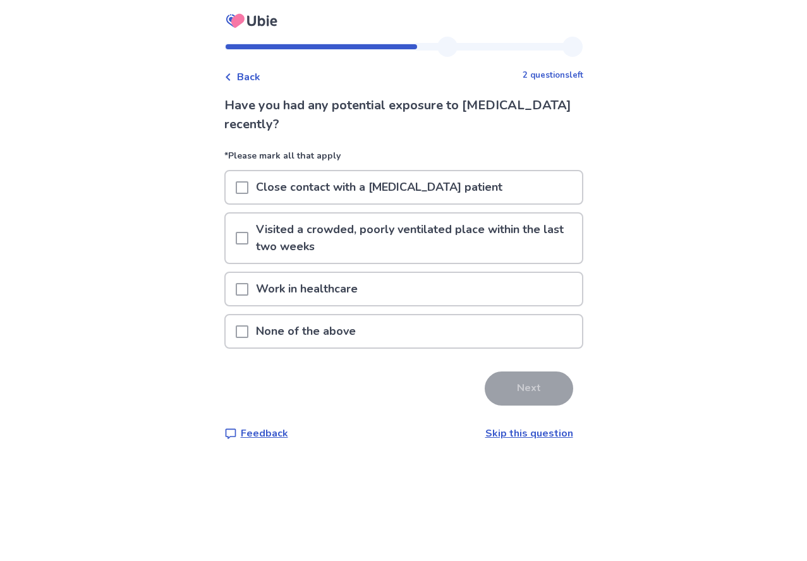
click at [248, 288] on span at bounding box center [242, 289] width 13 height 13
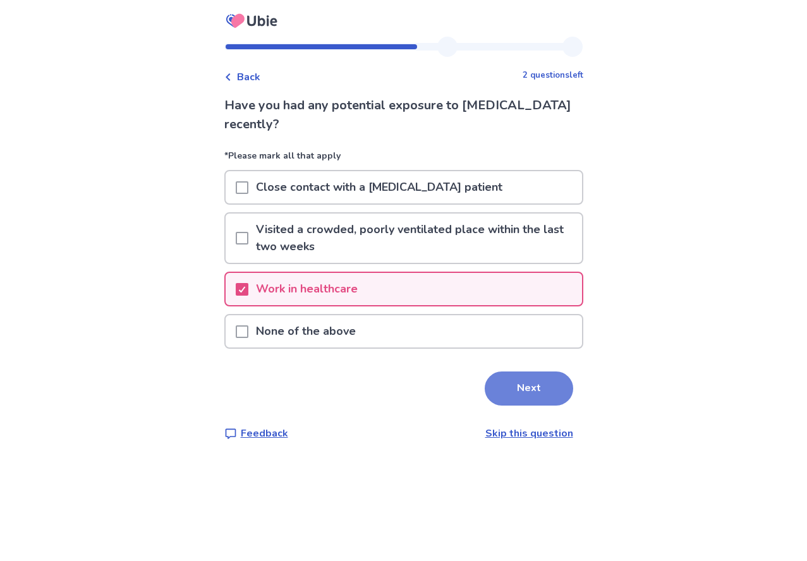
click at [521, 397] on button "Next" at bounding box center [529, 389] width 89 height 34
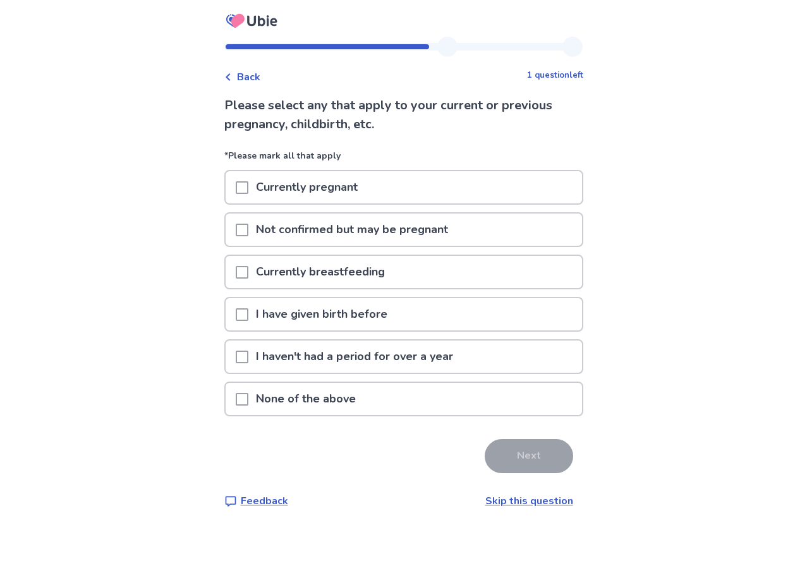
click at [248, 319] on span at bounding box center [242, 315] width 13 height 13
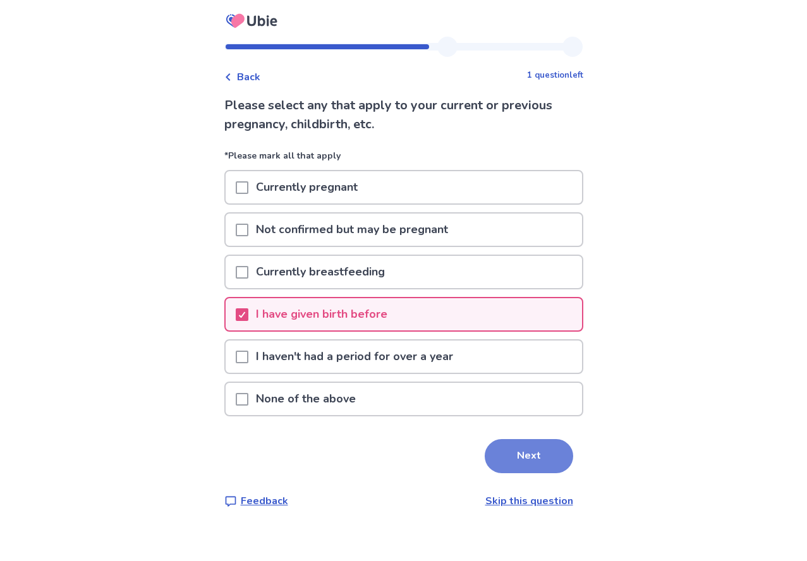
click at [508, 465] on button "Next" at bounding box center [529, 456] width 89 height 34
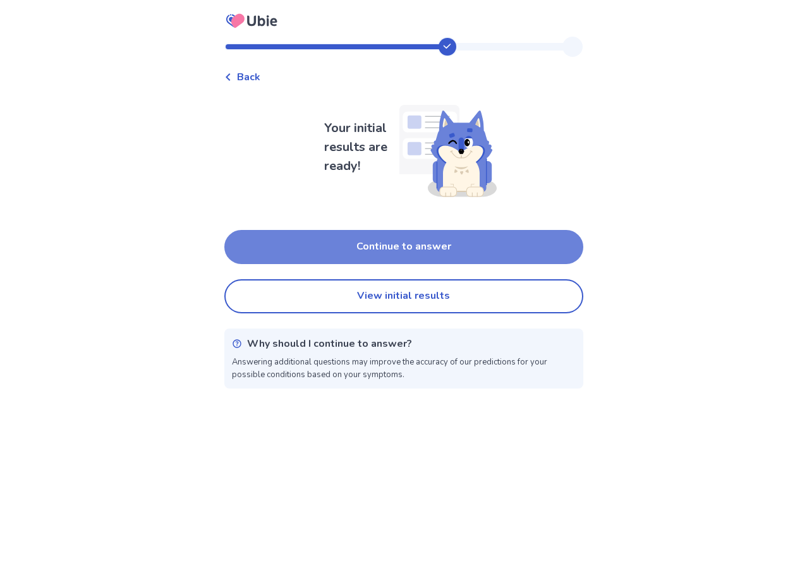
click at [412, 245] on button "Continue to answer" at bounding box center [403, 247] width 359 height 34
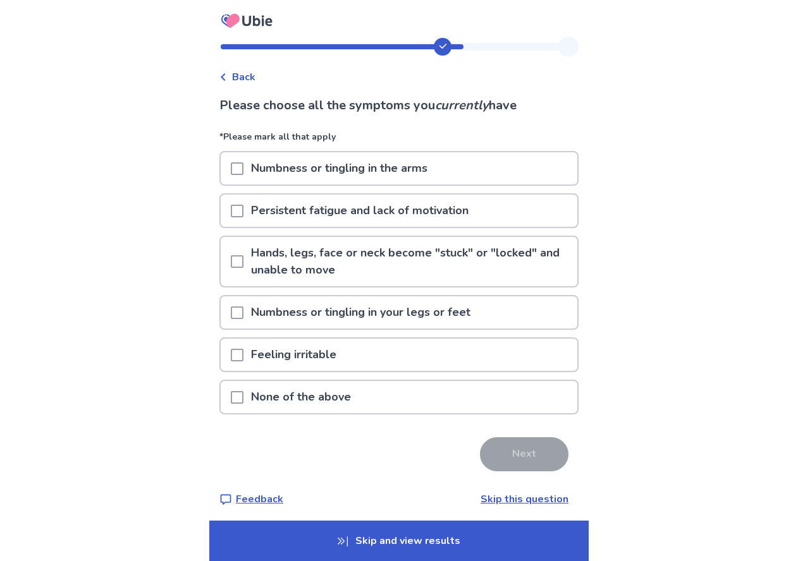
click at [243, 169] on span at bounding box center [237, 168] width 13 height 13
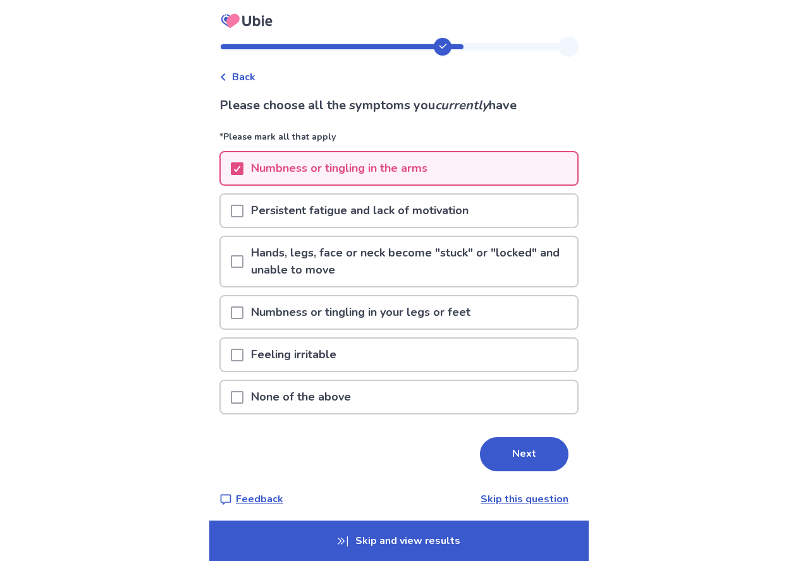
click at [243, 211] on span at bounding box center [237, 211] width 13 height 13
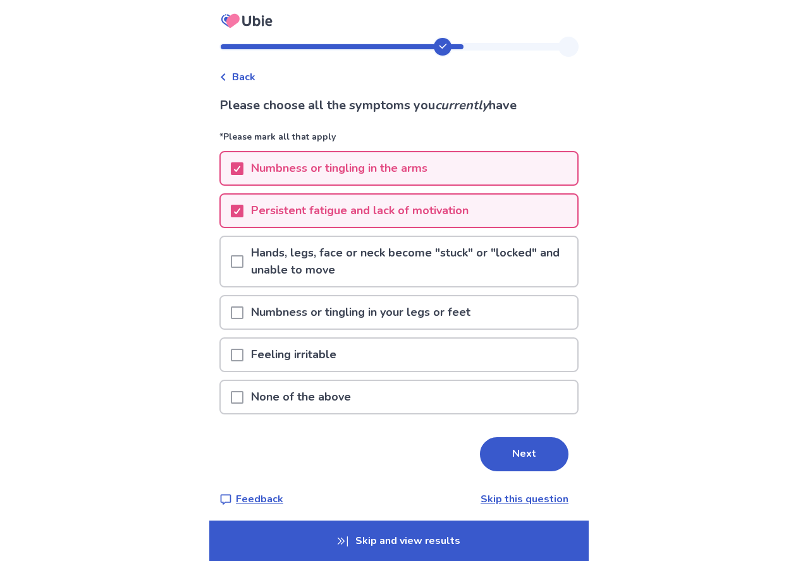
click at [242, 359] on span at bounding box center [237, 355] width 13 height 13
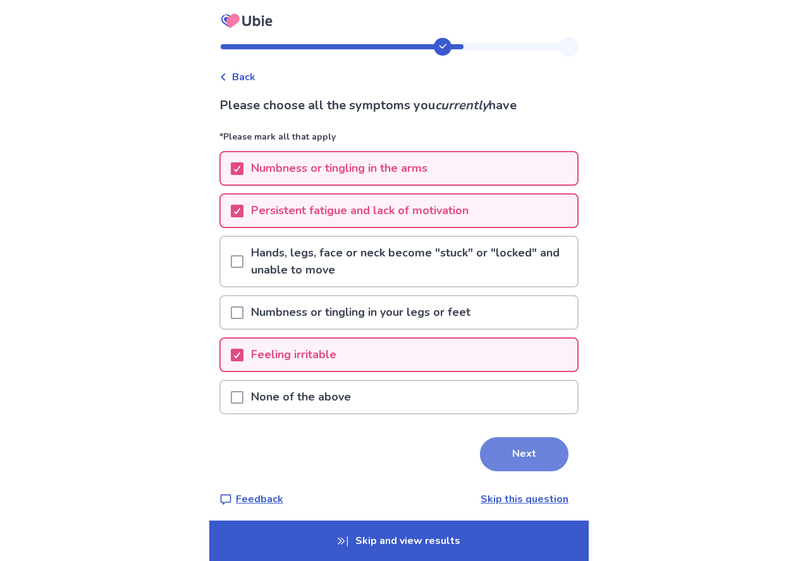
click at [518, 450] on button "Next" at bounding box center [524, 455] width 89 height 34
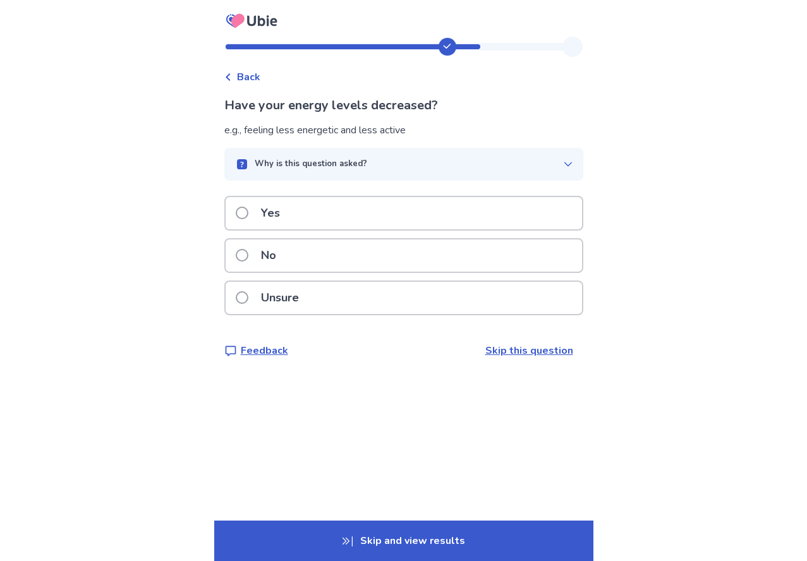
click at [243, 213] on span at bounding box center [242, 213] width 13 height 13
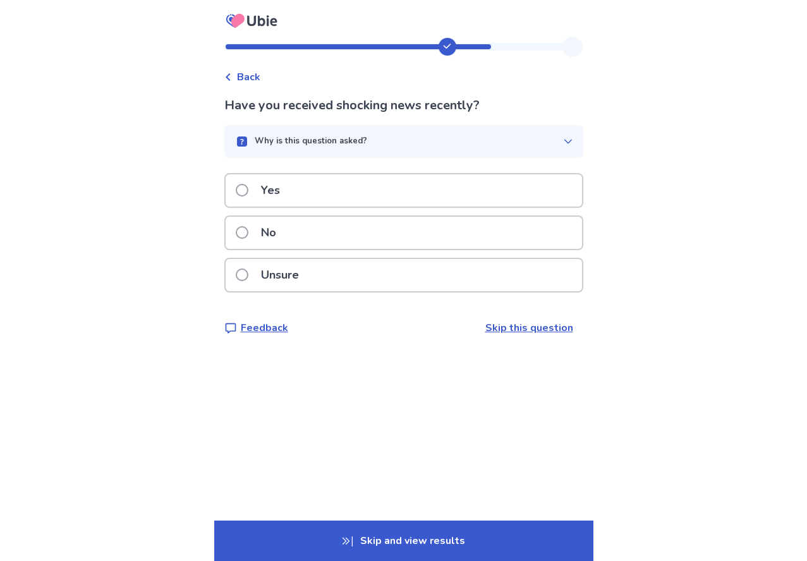
click at [248, 231] on span at bounding box center [242, 232] width 13 height 13
click at [244, 188] on span at bounding box center [242, 190] width 13 height 13
click at [247, 188] on span at bounding box center [242, 190] width 13 height 13
click at [248, 279] on span at bounding box center [242, 275] width 13 height 13
click at [257, 196] on label "Yes" at bounding box center [262, 190] width 52 height 32
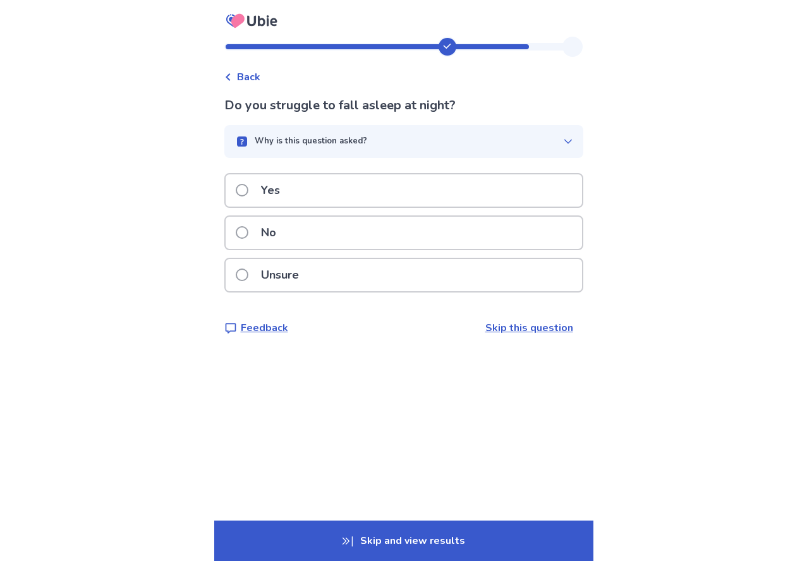
click at [266, 231] on p "No" at bounding box center [269, 233] width 30 height 32
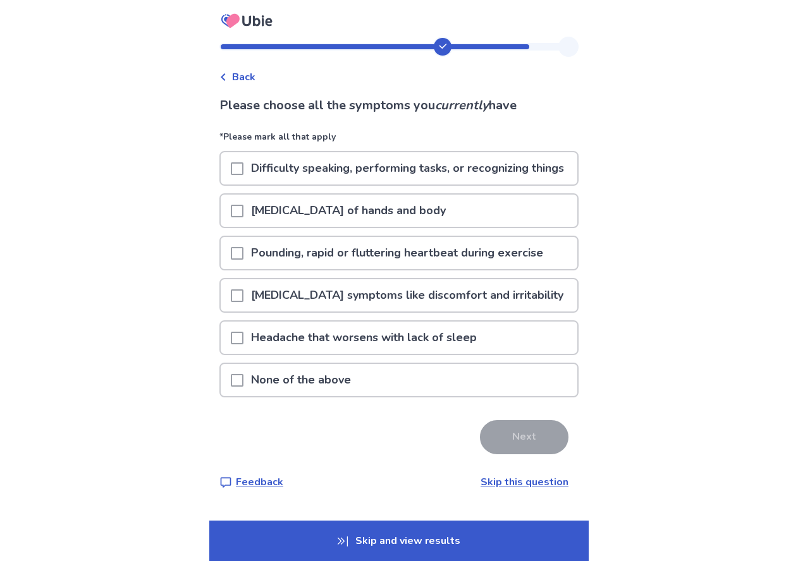
click at [255, 175] on p "Difficulty speaking, performing tasks, or recognizing things" at bounding box center [407, 168] width 328 height 32
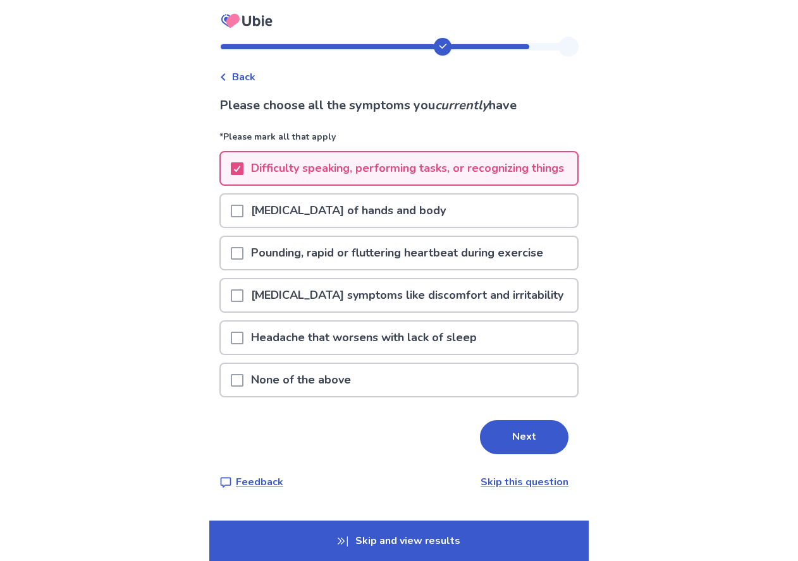
click at [243, 263] on div at bounding box center [237, 253] width 13 height 32
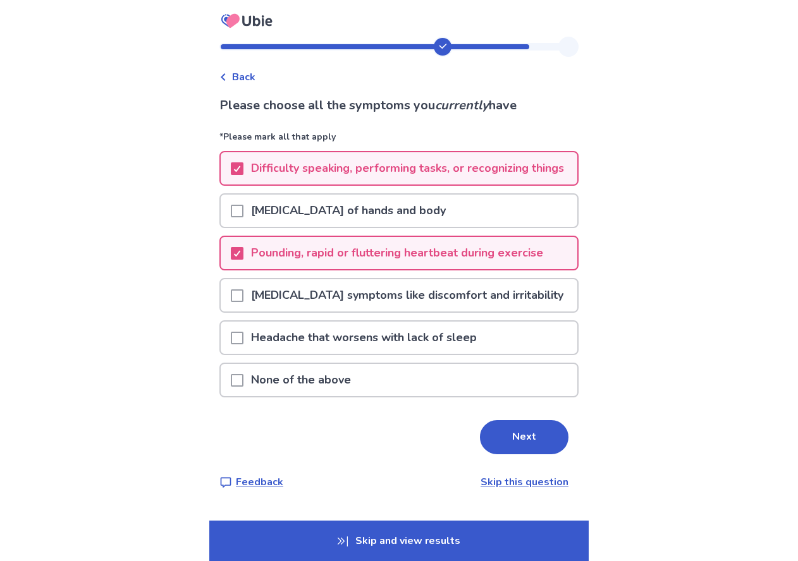
click at [238, 345] on span at bounding box center [237, 338] width 13 height 13
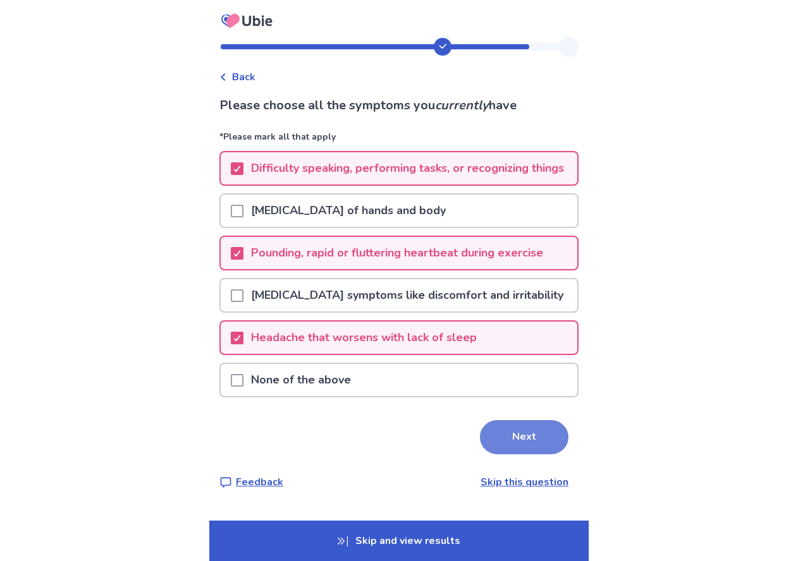
click at [503, 451] on button "Next" at bounding box center [524, 437] width 89 height 34
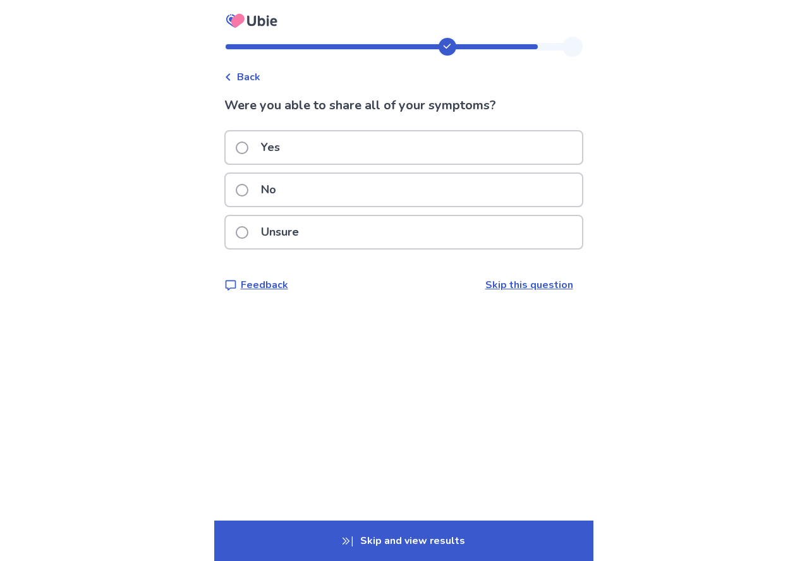
click at [257, 152] on label "Yes" at bounding box center [262, 148] width 52 height 32
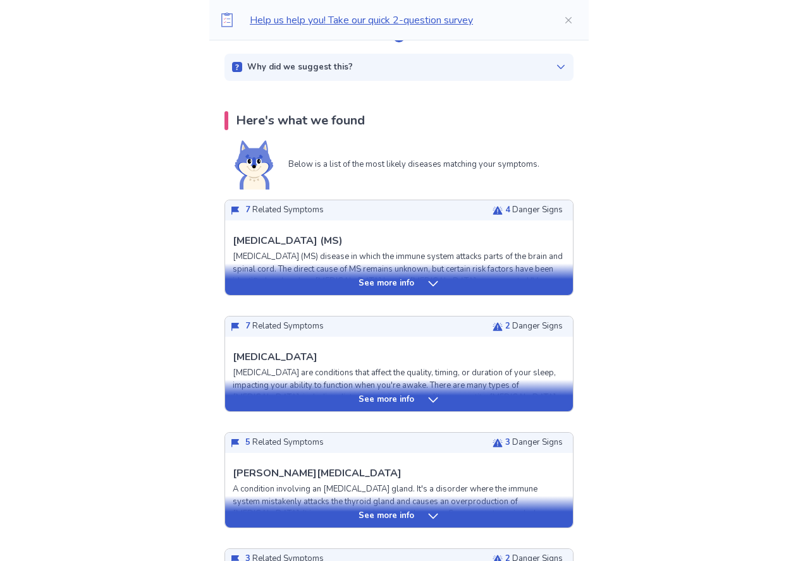
scroll to position [190, 0]
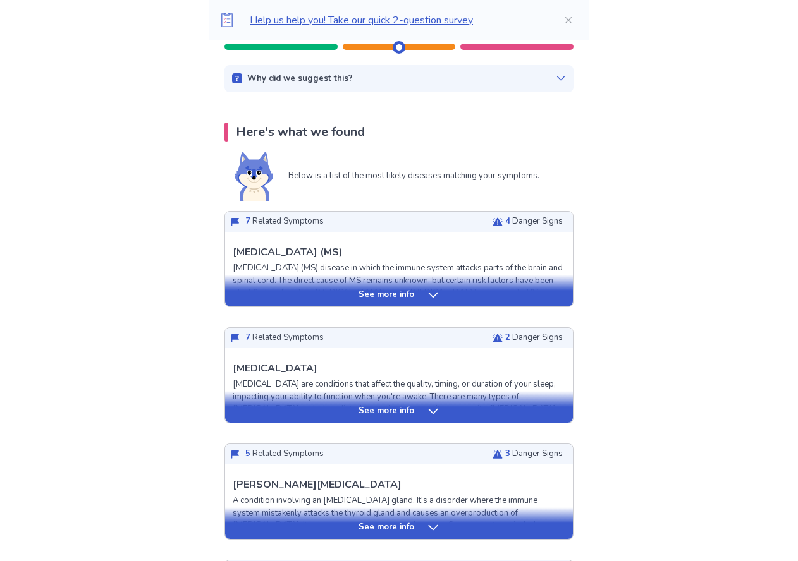
click at [393, 291] on p "See more info" at bounding box center [386, 295] width 56 height 13
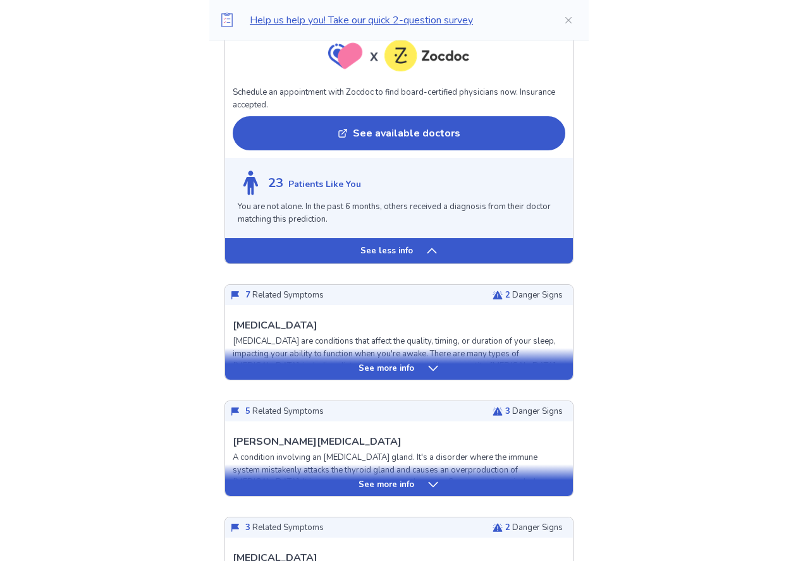
scroll to position [1391, 0]
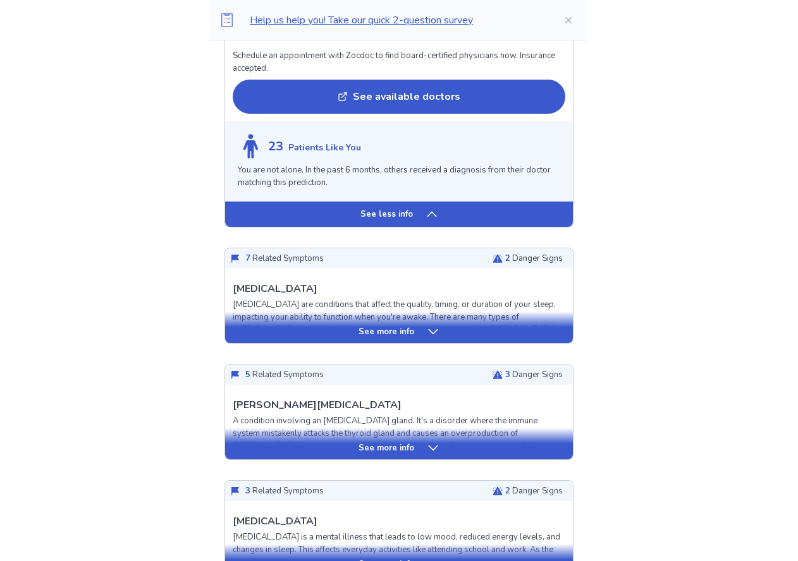
click at [414, 331] on div "See more info" at bounding box center [399, 332] width 348 height 13
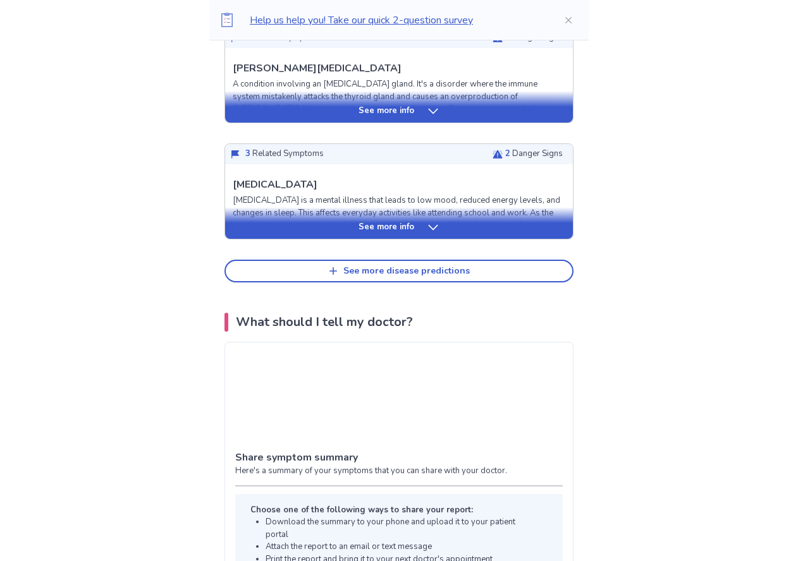
scroll to position [2655, 0]
